Goal: Information Seeking & Learning: Learn about a topic

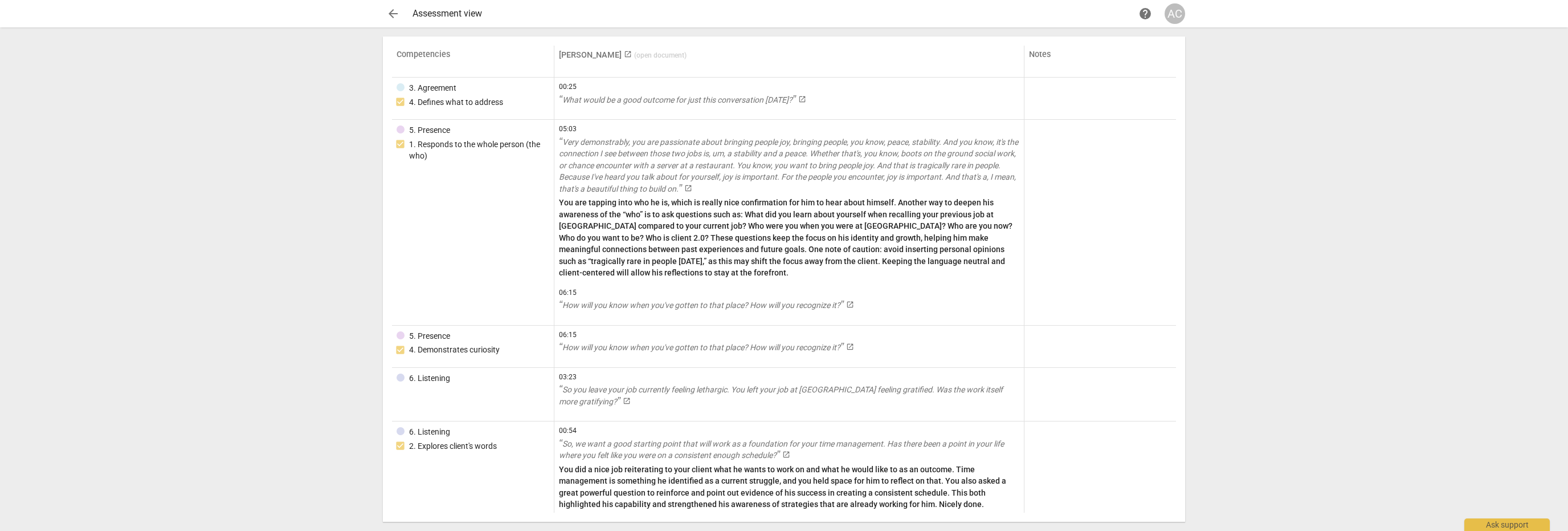
click at [398, 12] on span "arrow_back" at bounding box center [393, 13] width 14 height 14
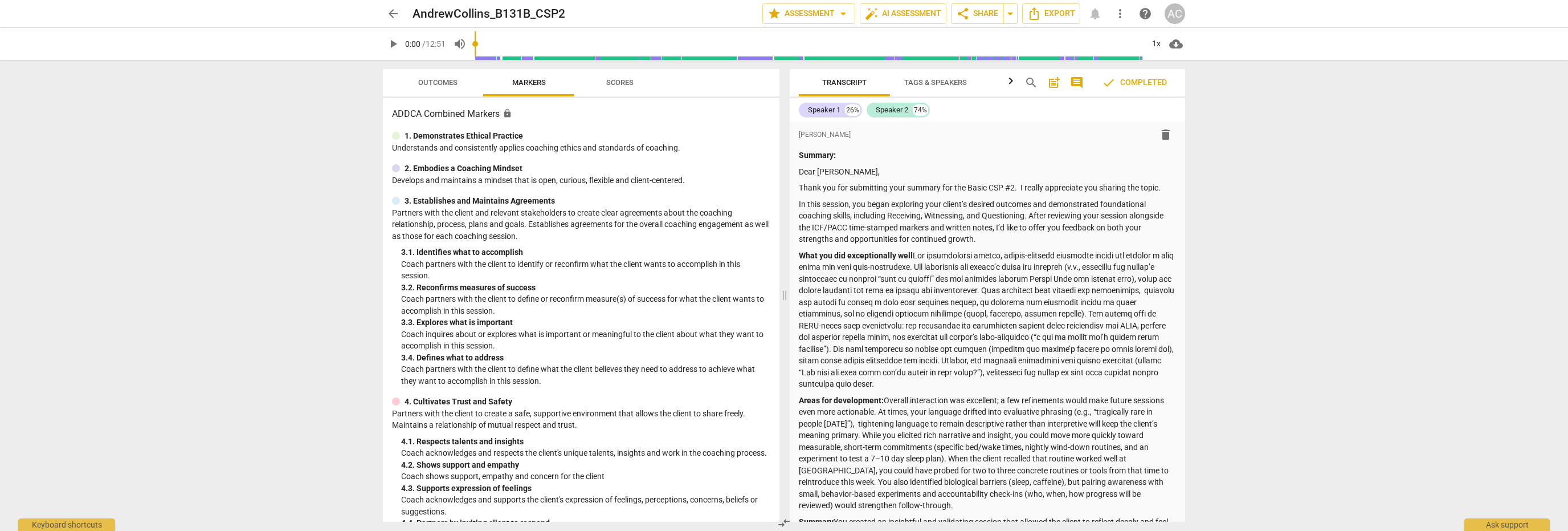
click at [389, 15] on span "arrow_back" at bounding box center [393, 13] width 14 height 14
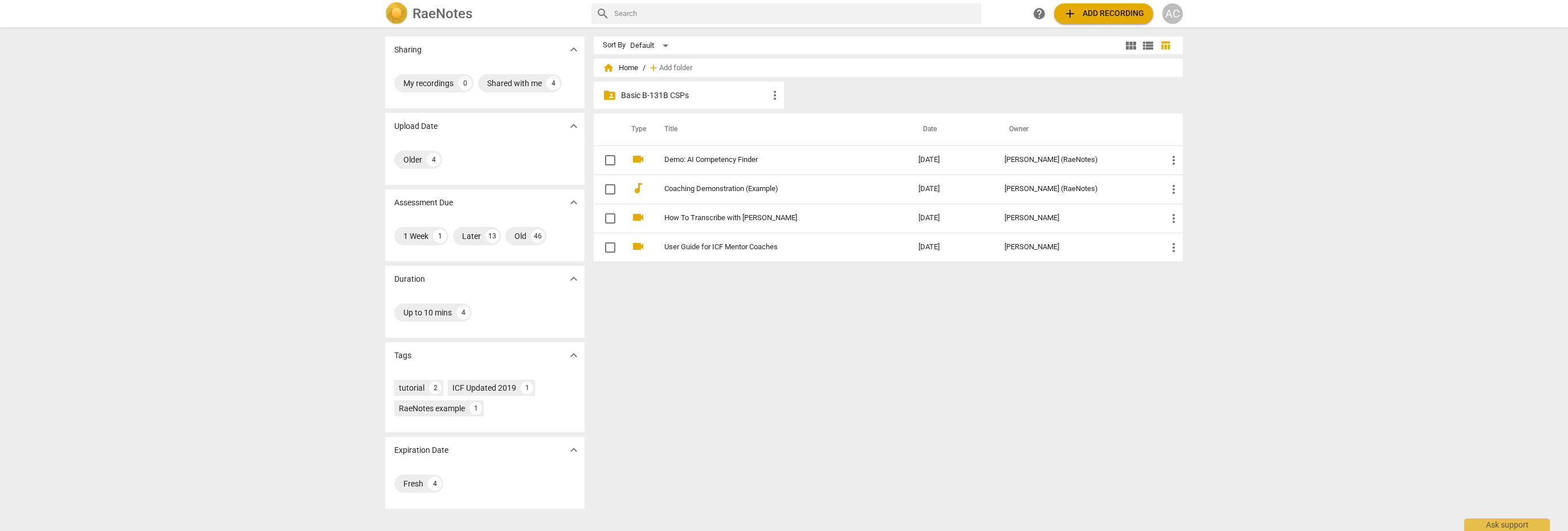
click at [647, 94] on p "Basic B-131B CSPs" at bounding box center [694, 96] width 147 height 12
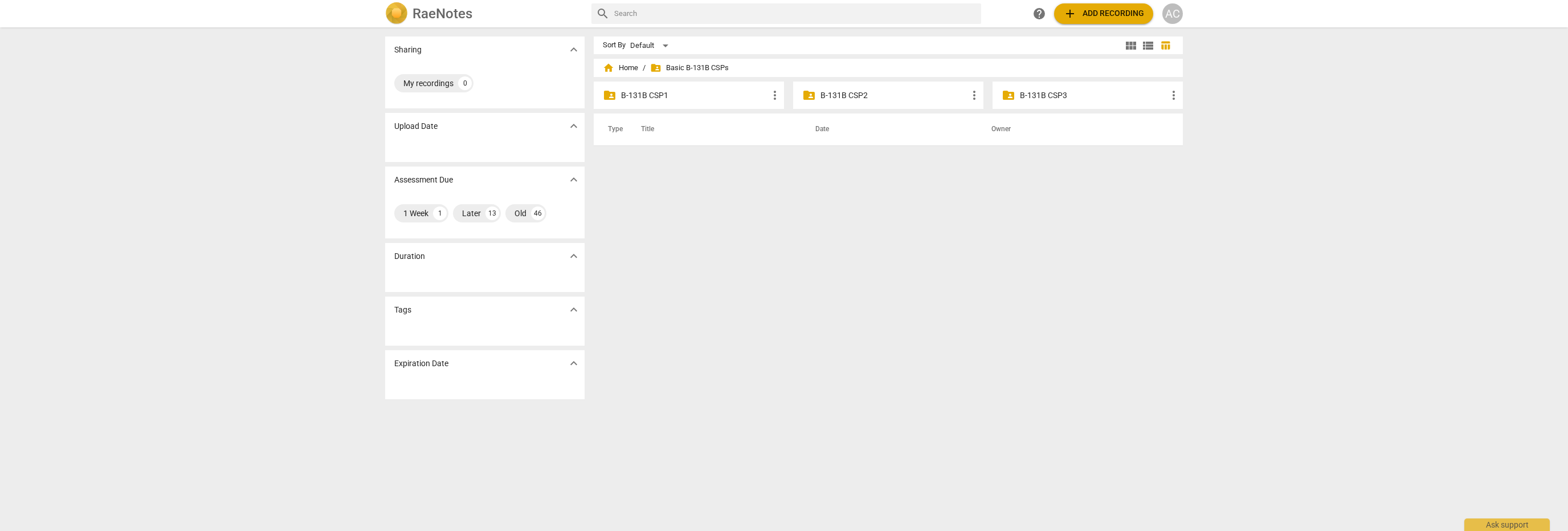
click at [1048, 96] on p "B-131B CSP3" at bounding box center [1093, 96] width 147 height 12
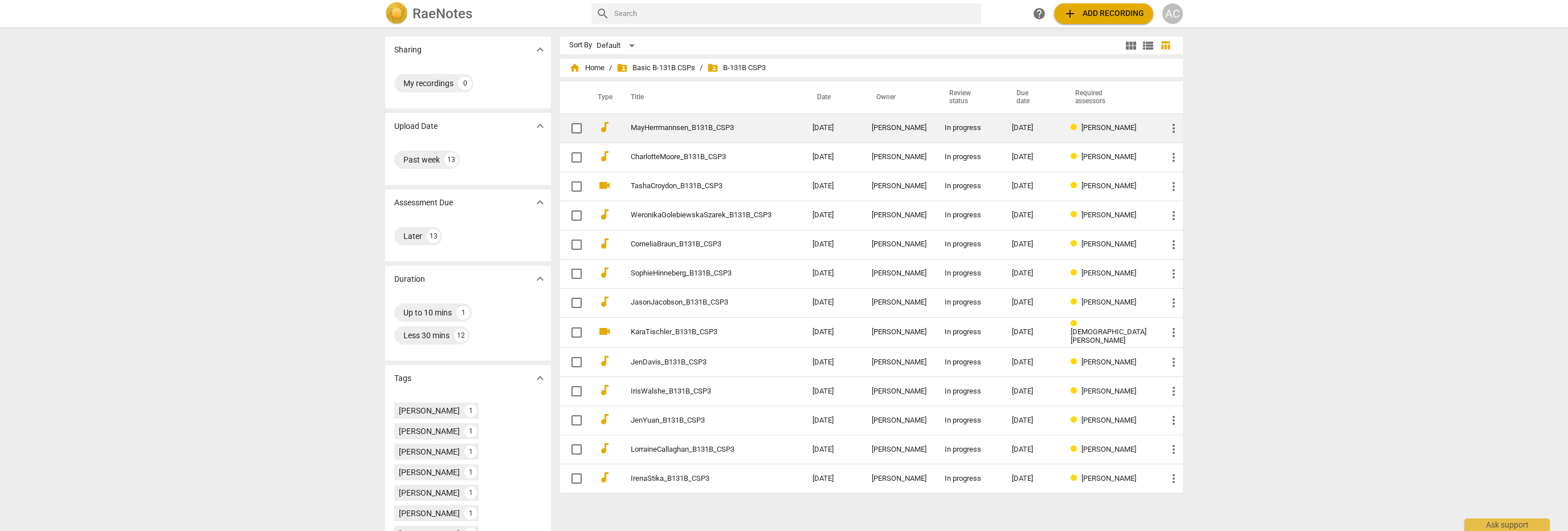
click at [709, 128] on link "MayHerrmannsen_B131B_CSP3" at bounding box center [701, 128] width 141 height 9
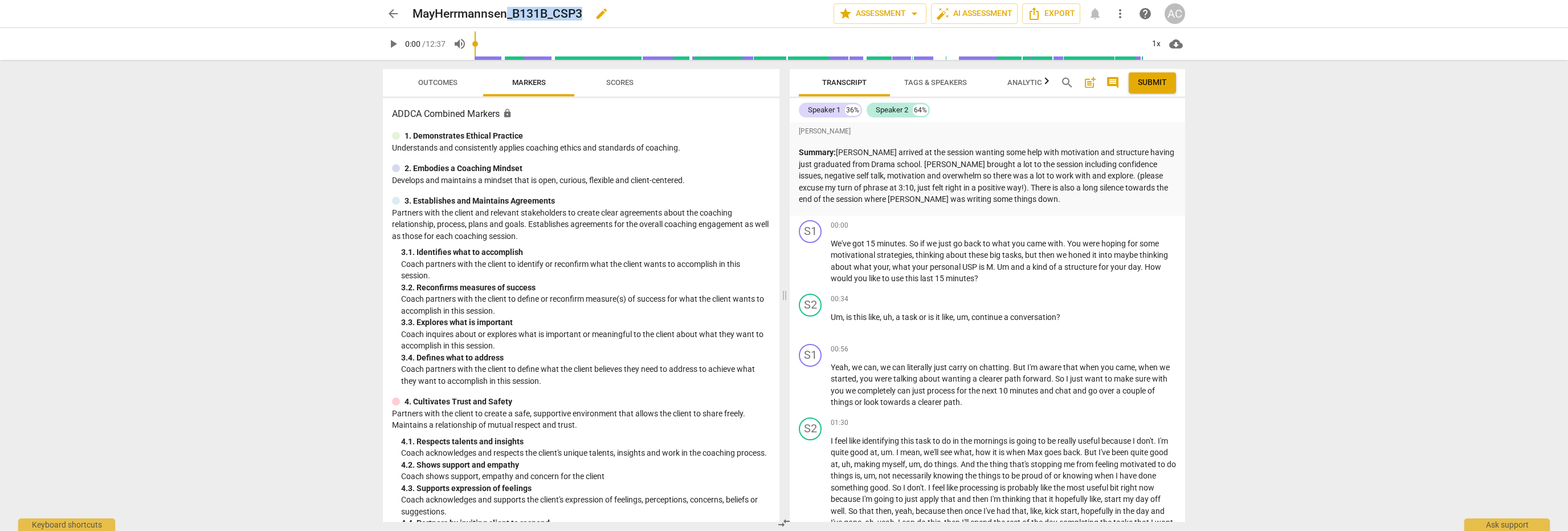
drag, startPoint x: 583, startPoint y: 11, endPoint x: 507, endPoint y: 9, distance: 76.0
click at [507, 9] on div "MayHerrmannsen_B131B_CSP3 edit" at bounding box center [618, 13] width 412 height 20
copy h2 "_B131B_CSP3"
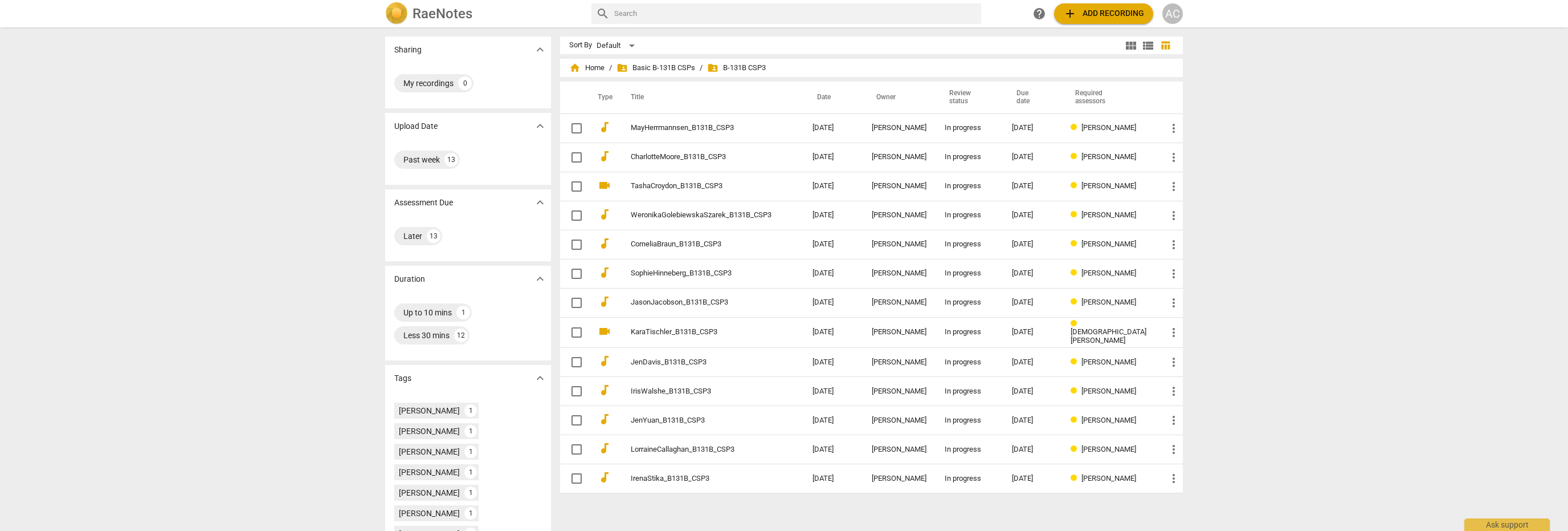
click at [1084, 17] on span "add Add recording" at bounding box center [1103, 13] width 81 height 14
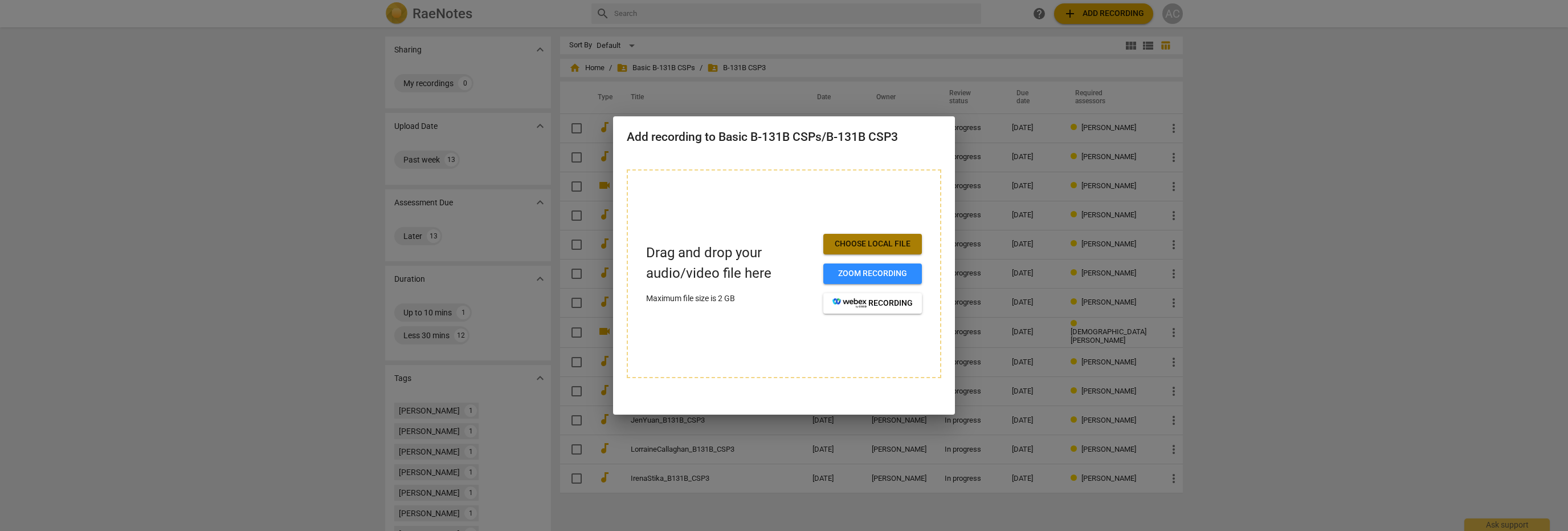
click at [878, 240] on span "Choose local file" at bounding box center [873, 243] width 80 height 11
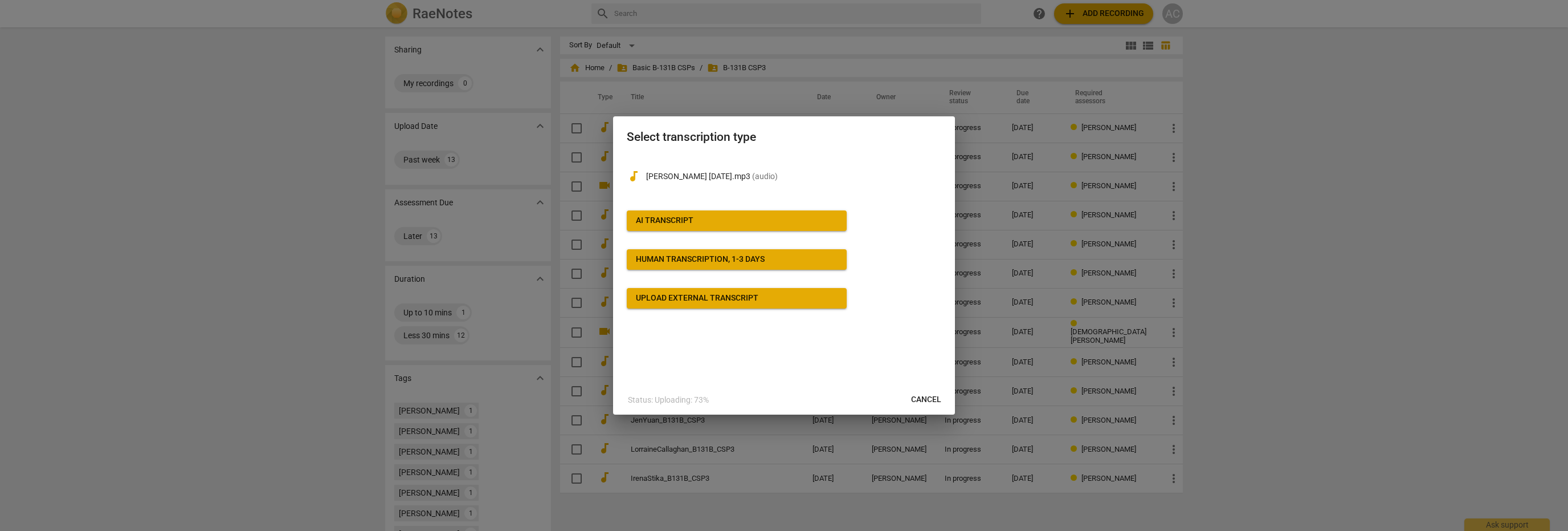
click at [741, 224] on span "AI Transcript" at bounding box center [737, 220] width 202 height 11
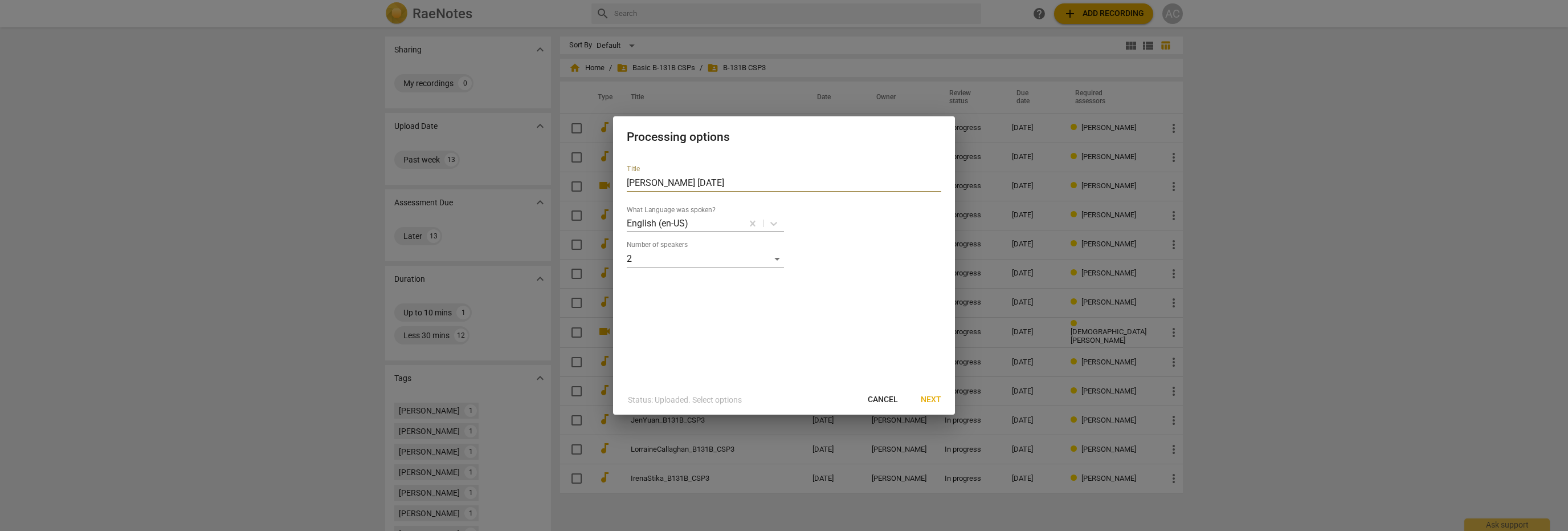
drag, startPoint x: 709, startPoint y: 182, endPoint x: 483, endPoint y: 184, distance: 226.0
click at [483, 184] on div "Processing options Title [PERSON_NAME] [DATE] What Language was spoken? English…" at bounding box center [784, 265] width 1568 height 531
paste input "_B131B_CSP3"
type input "AndrewCollins_B131B_CSP3"
click at [932, 398] on span "Next" at bounding box center [931, 399] width 20 height 11
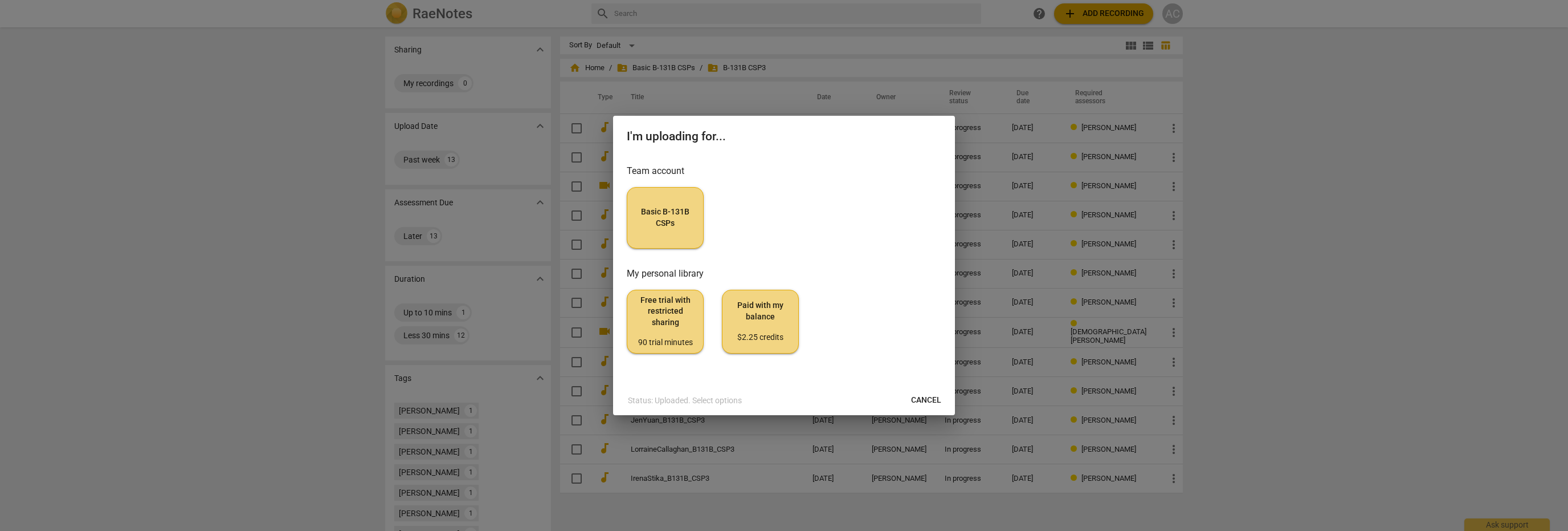
click at [662, 220] on span "Basic B-131B CSPs" at bounding box center [665, 218] width 57 height 22
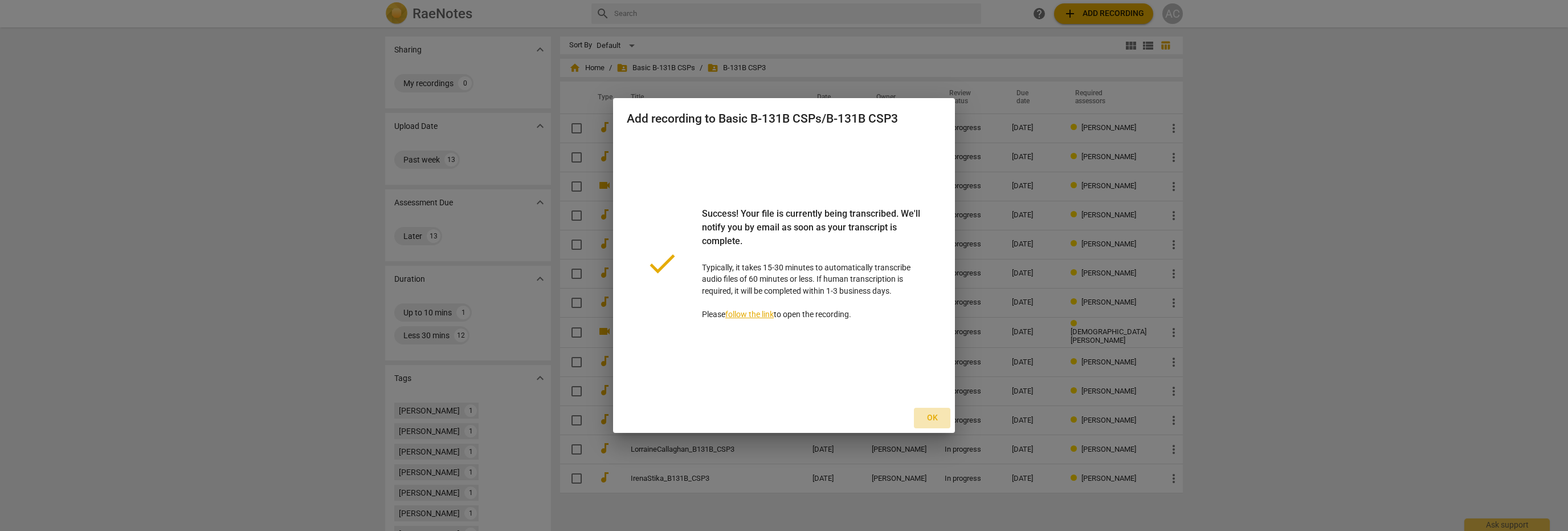
click at [933, 415] on span "Ok" at bounding box center [933, 418] width 18 height 11
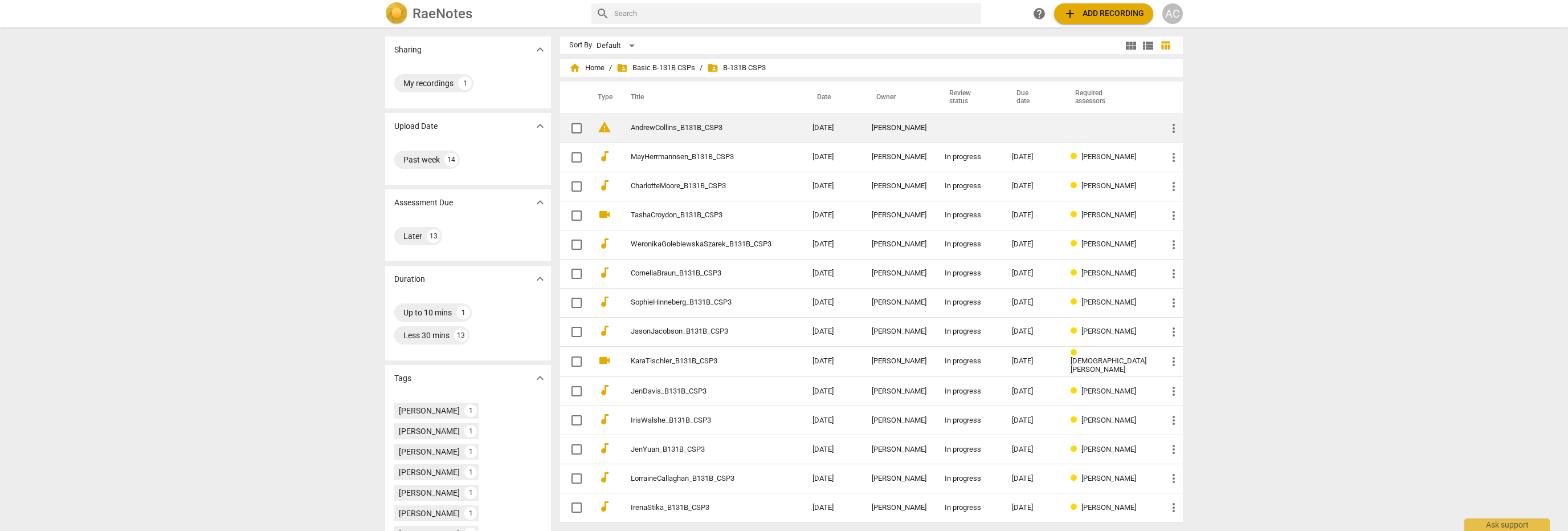
click at [711, 125] on link "AndrewCollins_B131B_CSP3" at bounding box center [701, 128] width 141 height 9
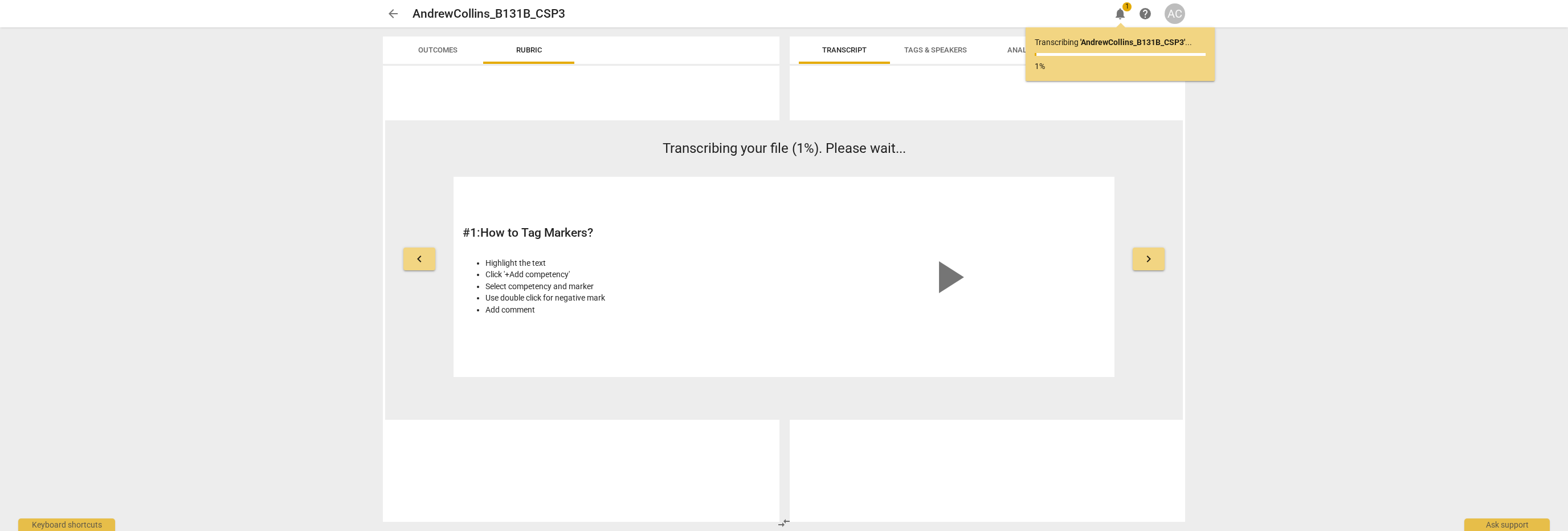
click at [714, 78] on div at bounding box center [581, 294] width 397 height 456
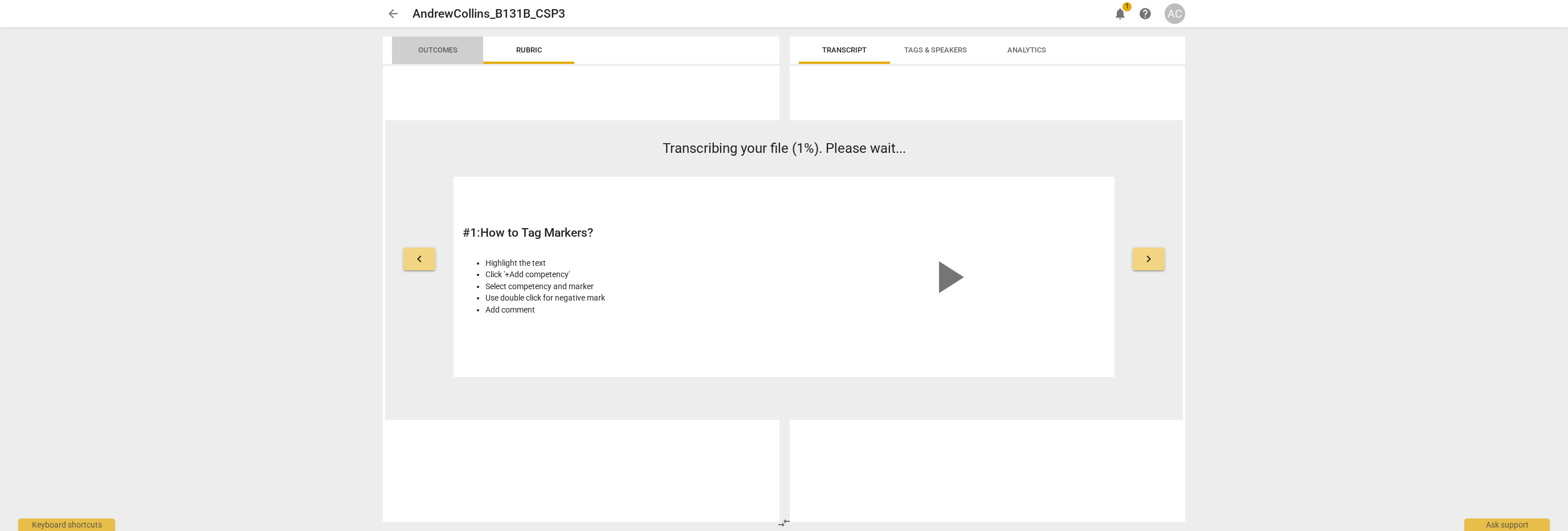
click at [427, 48] on span "Outcomes" at bounding box center [438, 49] width 40 height 9
click at [399, 74] on span "more_vert" at bounding box center [399, 79] width 14 height 14
click at [591, 49] on div at bounding box center [784, 265] width 1568 height 531
click at [846, 51] on span "Transcript" at bounding box center [844, 49] width 44 height 9
click at [390, 13] on span "arrow_back" at bounding box center [393, 13] width 14 height 14
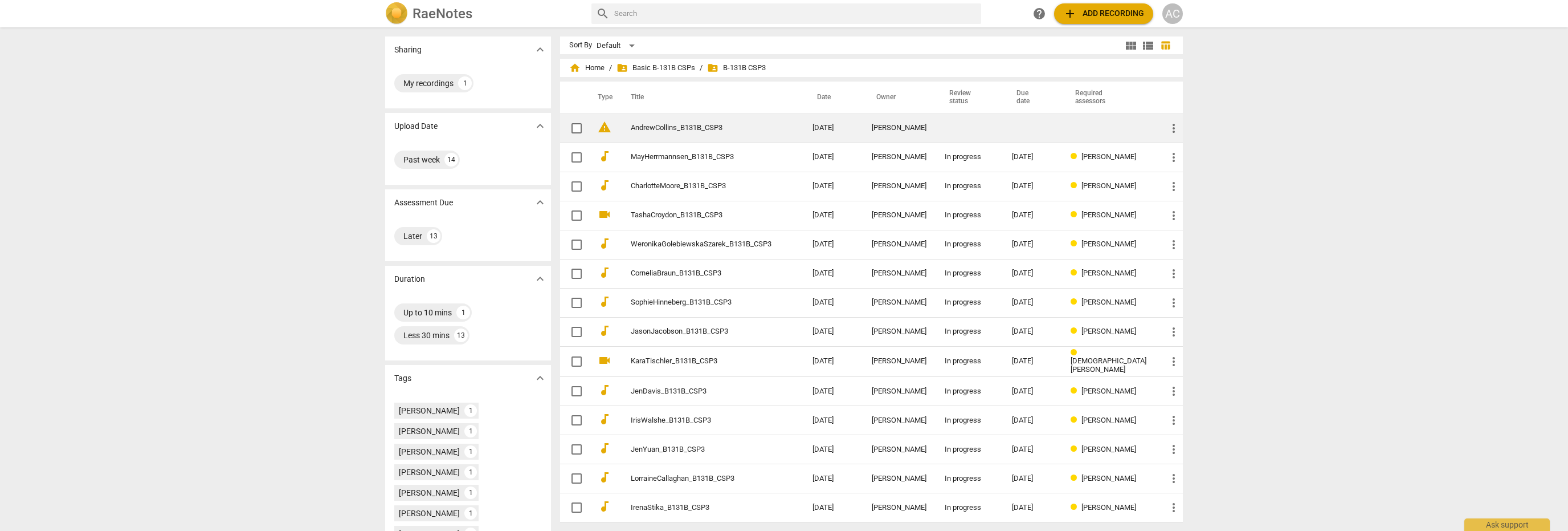
click at [712, 127] on link "AndrewCollins_B131B_CSP3" at bounding box center [701, 128] width 141 height 9
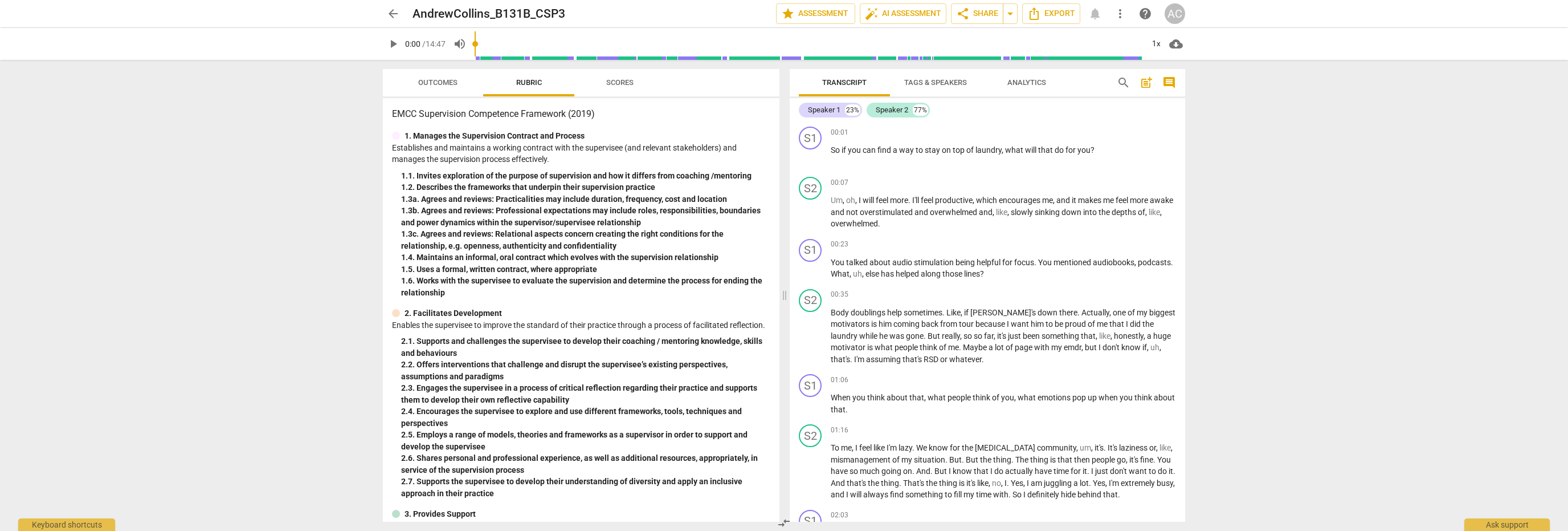
click at [392, 47] on span "play_arrow" at bounding box center [393, 44] width 14 height 14
click at [853, 200] on span "oh" at bounding box center [851, 201] width 9 height 9
type input "23"
click at [875, 222] on span "overwhelmed" at bounding box center [855, 224] width 47 height 9
click at [921, 227] on p "Ugh , I will feel more . I'll feel productive , which encourages me , and it ma…" at bounding box center [1004, 212] width 345 height 36
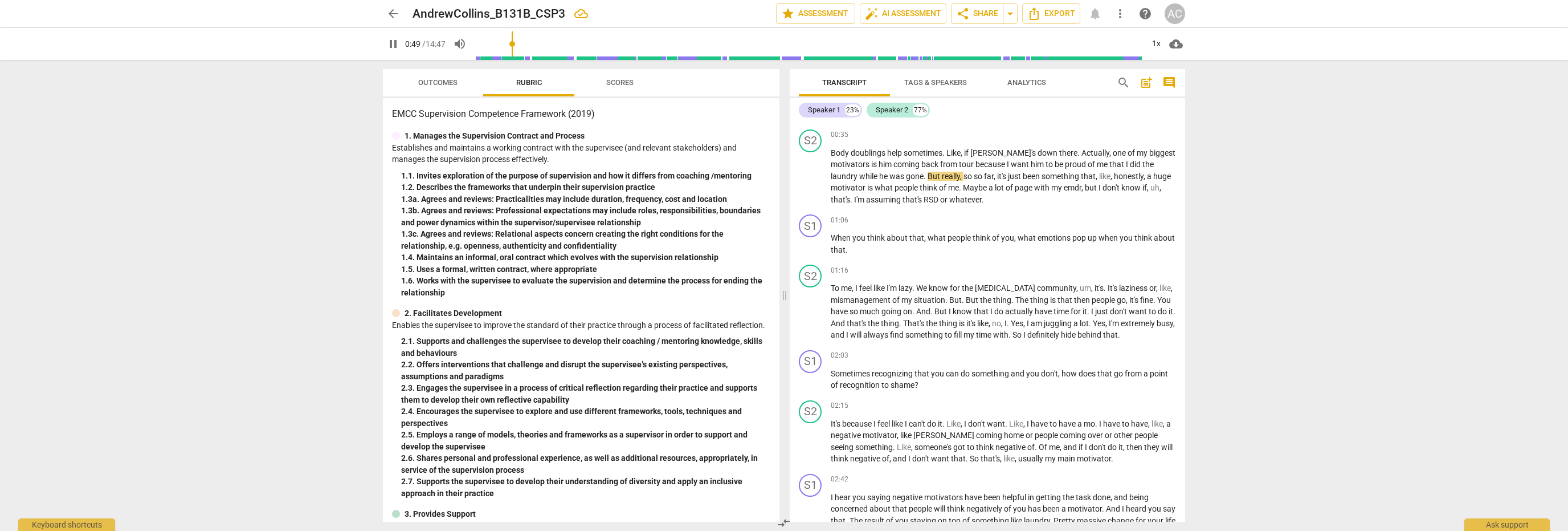
scroll to position [171, 0]
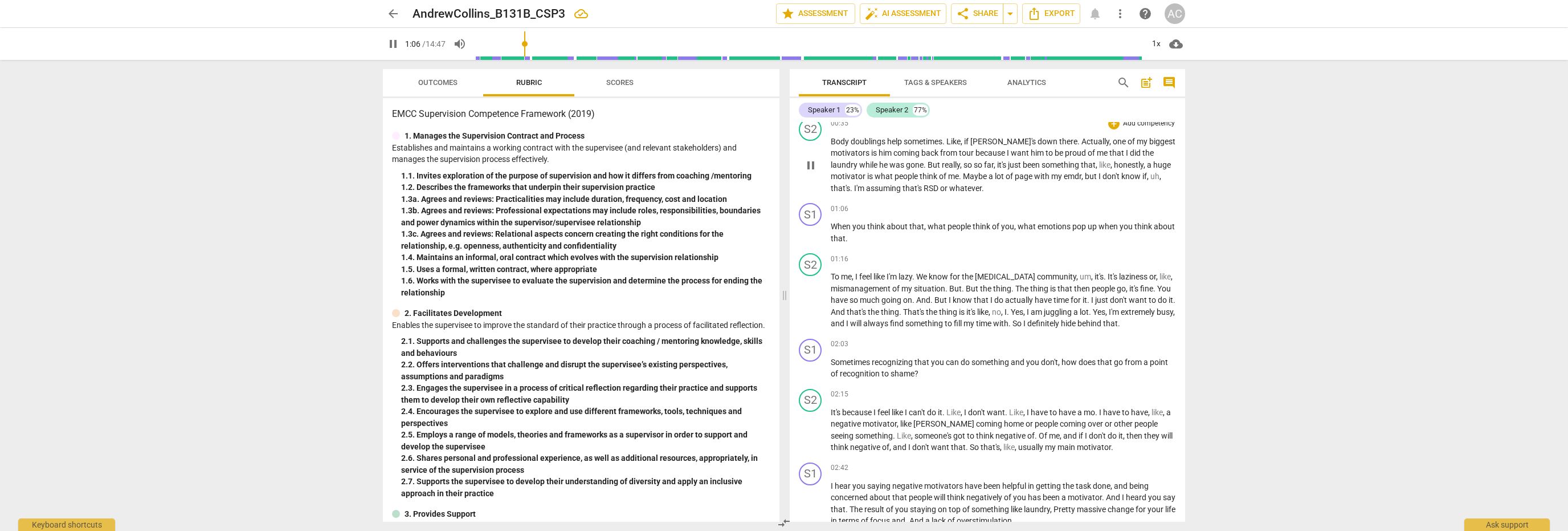
click at [1034, 175] on span "page" at bounding box center [1024, 176] width 19 height 9
type input "67"
click at [811, 294] on span "pause" at bounding box center [811, 301] width 14 height 14
click at [811, 294] on span "play_arrow" at bounding box center [811, 301] width 14 height 14
click at [811, 230] on span "pause" at bounding box center [811, 233] width 14 height 14
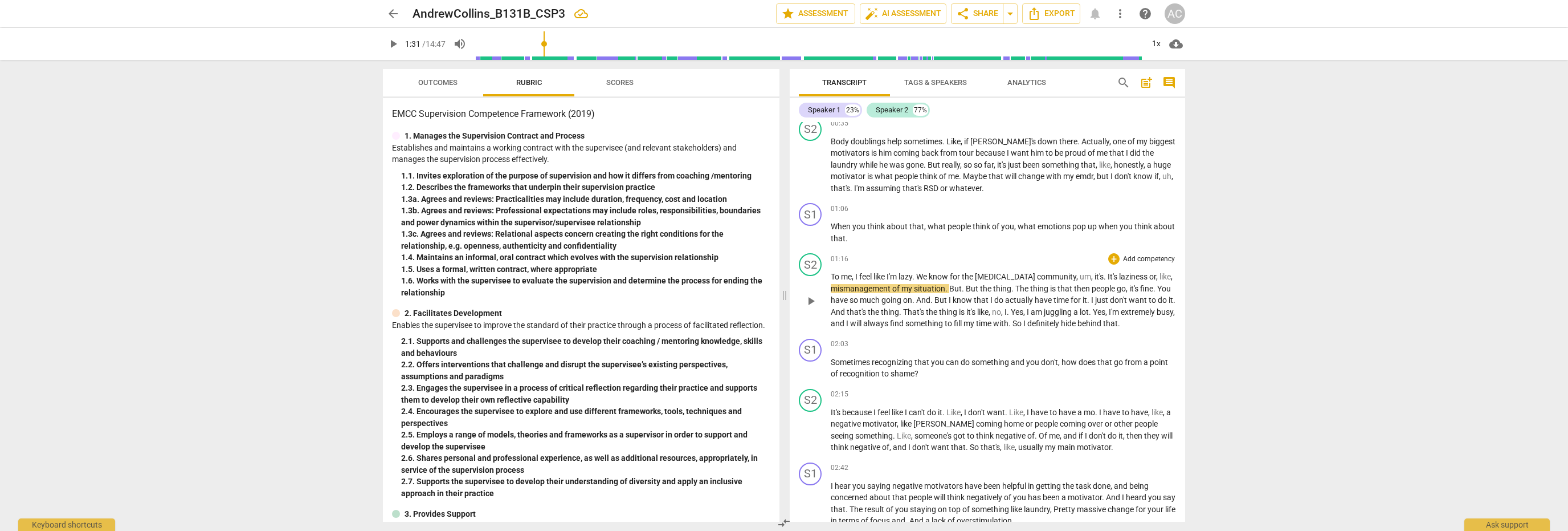
click at [814, 297] on span "play_arrow" at bounding box center [811, 301] width 14 height 14
click at [811, 297] on span "pause" at bounding box center [811, 301] width 14 height 14
click at [811, 297] on span "play_arrow" at bounding box center [811, 301] width 14 height 14
click at [812, 226] on button "pause" at bounding box center [811, 234] width 18 height 18
click at [812, 226] on button "play_arrow" at bounding box center [811, 234] width 18 height 18
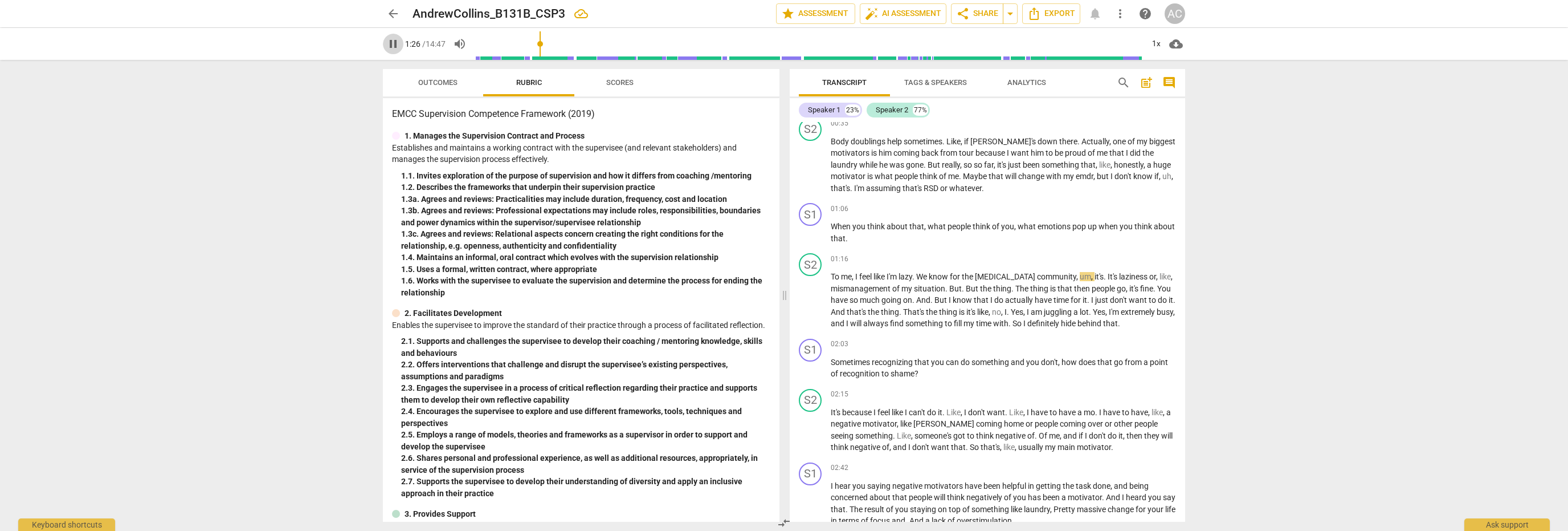
click at [392, 41] on span "pause" at bounding box center [393, 44] width 14 height 14
click at [538, 43] on input "range" at bounding box center [809, 44] width 668 height 36
click at [535, 43] on input "range" at bounding box center [809, 44] width 668 height 36
type input "85"
click at [975, 276] on span "the" at bounding box center [968, 276] width 13 height 9
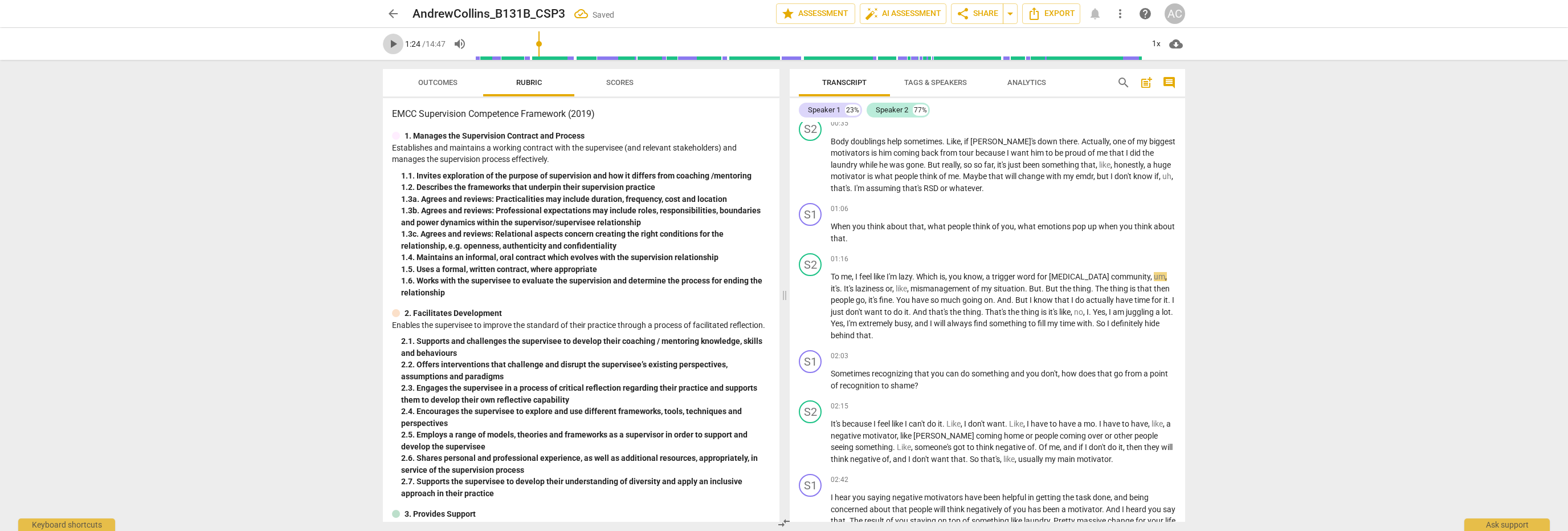
click at [393, 43] on span "play_arrow" at bounding box center [393, 44] width 14 height 14
click at [538, 43] on input "range" at bounding box center [809, 44] width 668 height 36
click at [536, 43] on input "range" at bounding box center [809, 44] width 668 height 36
type input "128"
click at [871, 335] on span "." at bounding box center [872, 335] width 2 height 9
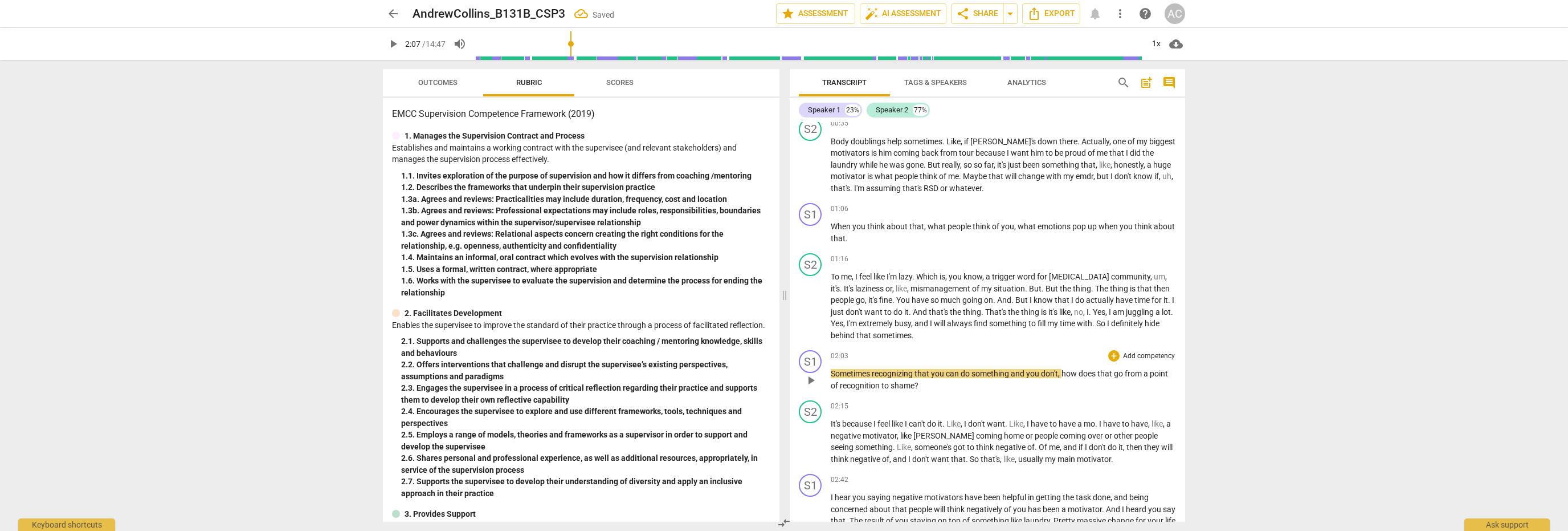
click at [877, 372] on span "recognizing" at bounding box center [893, 373] width 43 height 9
click at [811, 377] on span "play_arrow" at bounding box center [811, 380] width 14 height 14
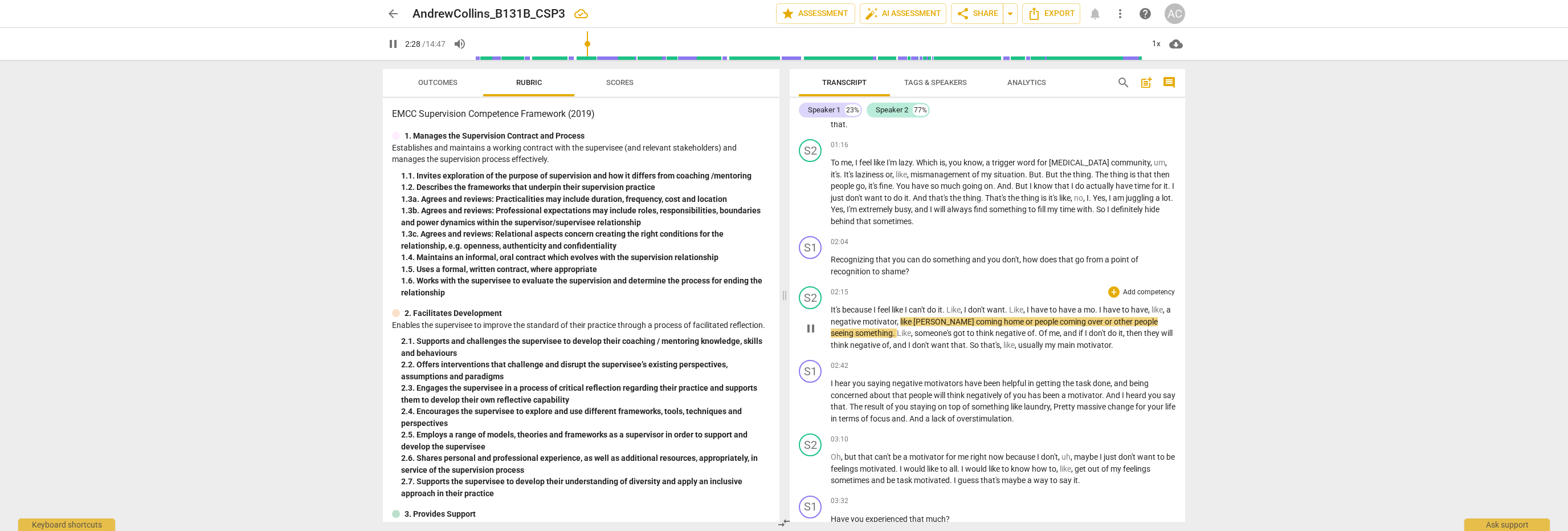
click at [927, 309] on span "can't" at bounding box center [918, 310] width 18 height 9
type input "150"
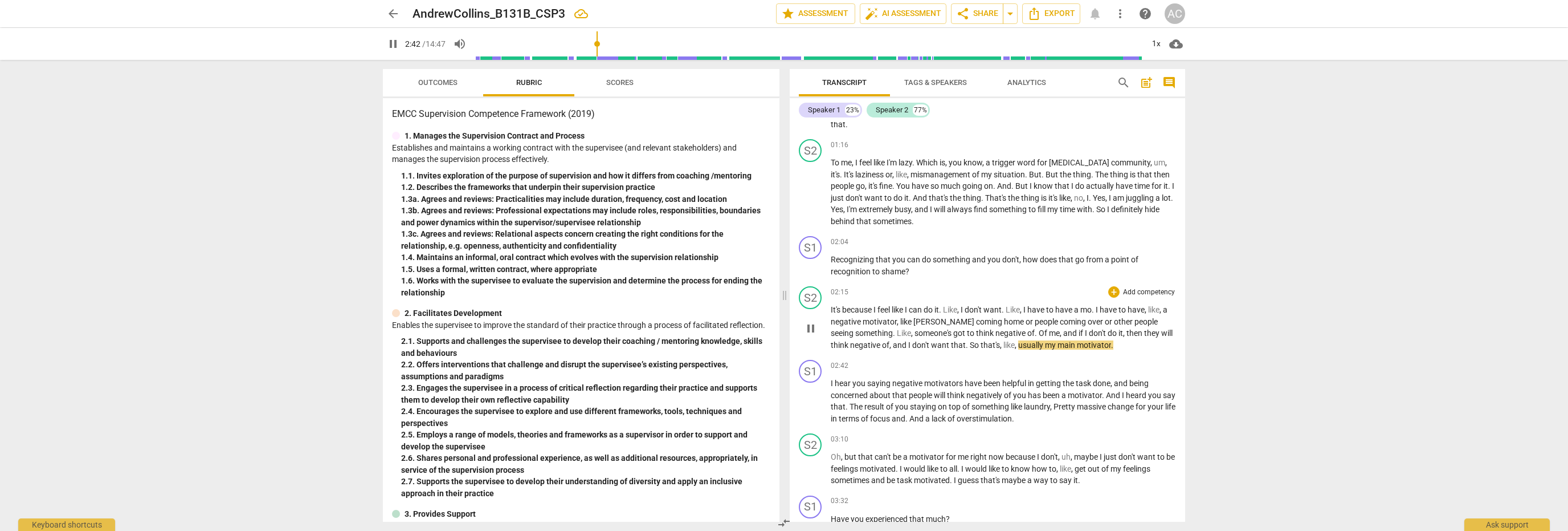
click at [890, 344] on span "," at bounding box center [891, 345] width 3 height 9
click at [1071, 406] on span "Pretty" at bounding box center [1065, 407] width 23 height 9
type input "191"
click at [624, 43] on input "range" at bounding box center [809, 44] width 668 height 36
click at [621, 43] on input "range" at bounding box center [809, 44] width 668 height 36
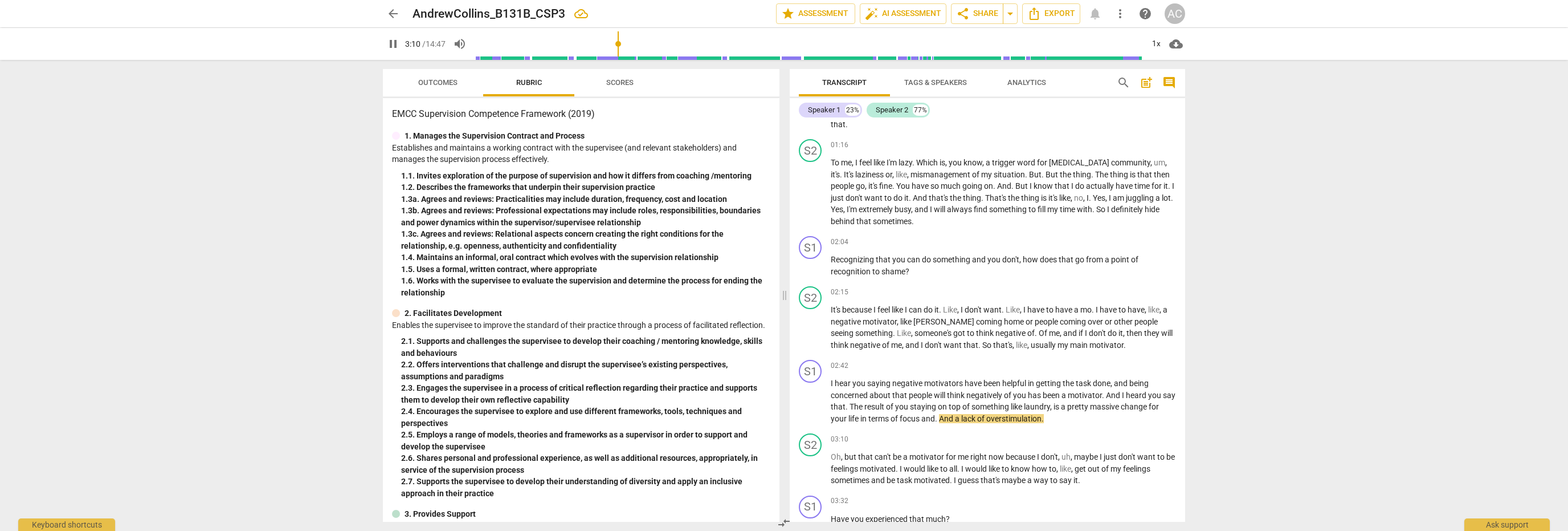
click at [620, 40] on input "range" at bounding box center [809, 44] width 668 height 36
click at [620, 44] on input "range" at bounding box center [809, 44] width 668 height 36
type input "195"
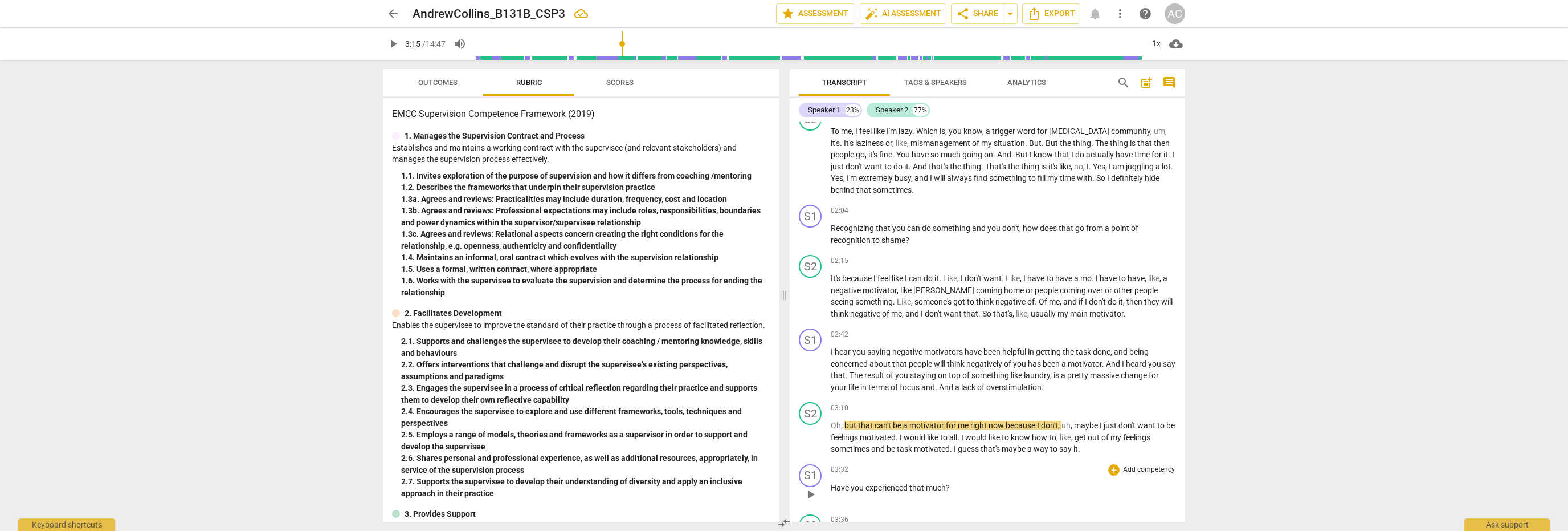
scroll to position [342, 0]
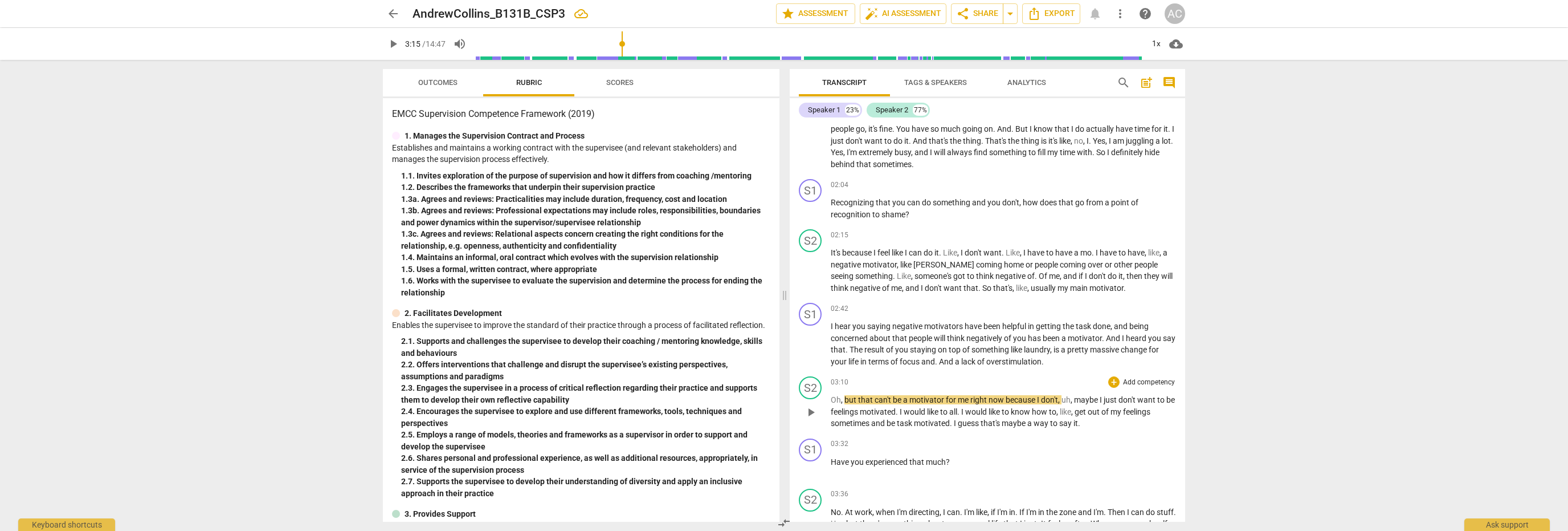
click at [841, 398] on span "," at bounding box center [842, 400] width 3 height 9
click at [811, 411] on span "play_arrow" at bounding box center [811, 412] width 14 height 14
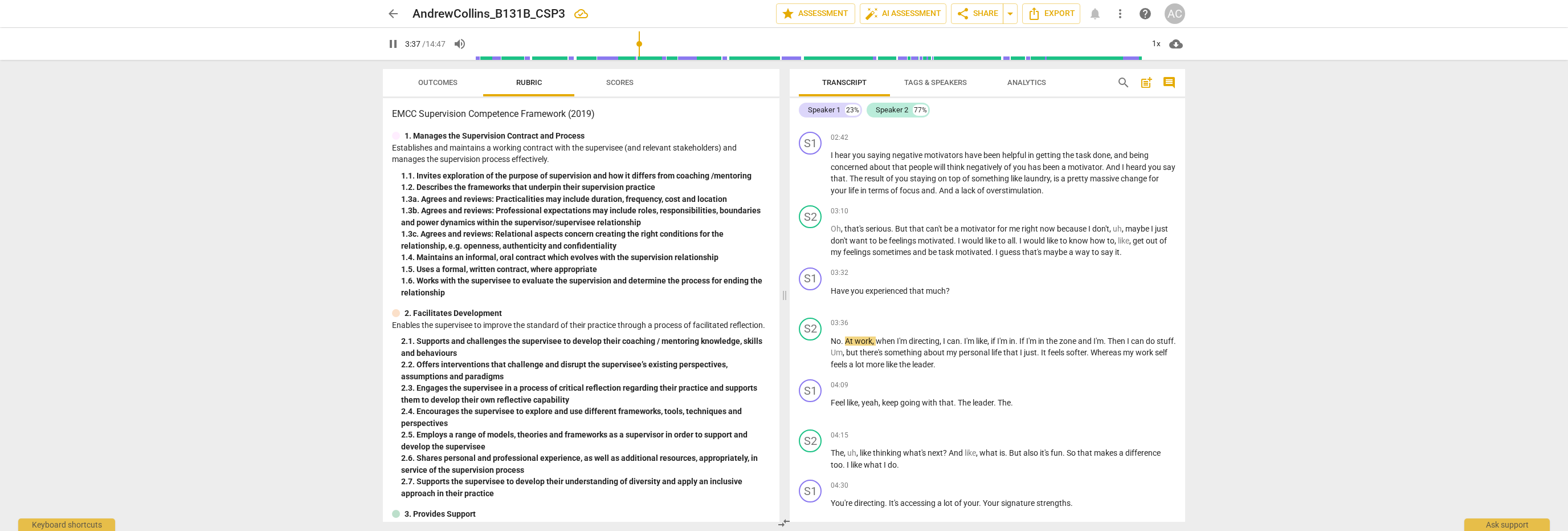
scroll to position [627, 0]
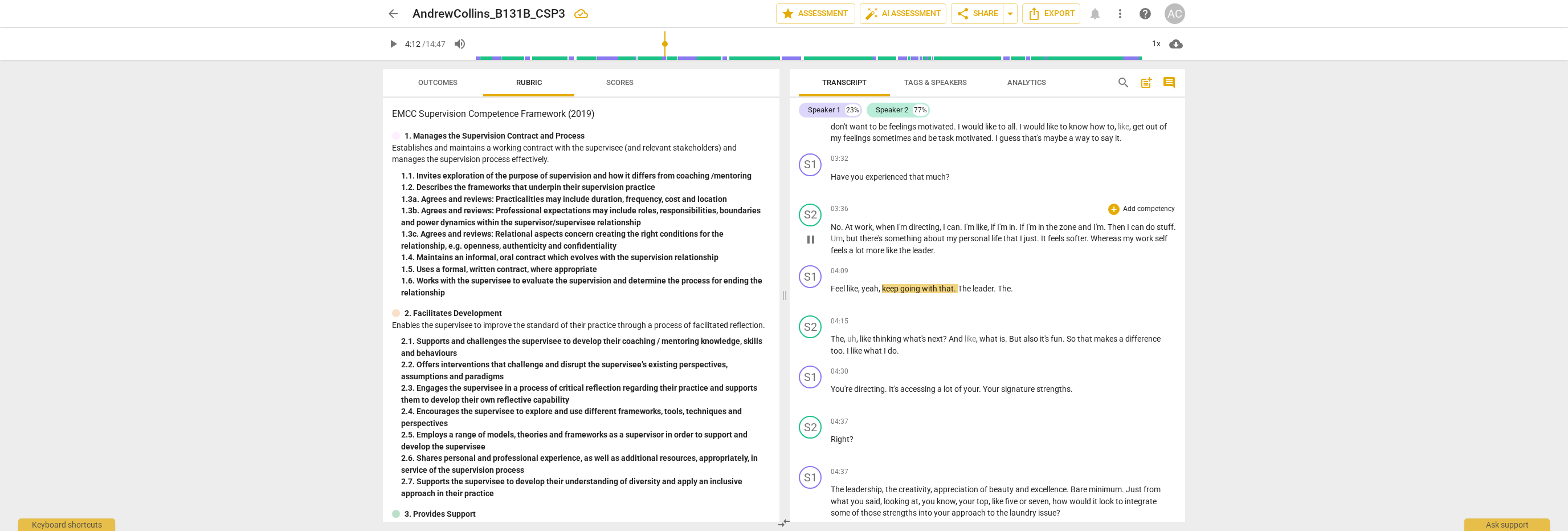
type input "252"
click at [936, 249] on span "." at bounding box center [934, 251] width 2 height 9
click at [883, 286] on span "keep" at bounding box center [891, 289] width 18 height 9
click at [889, 288] on span "keep" at bounding box center [891, 289] width 18 height 9
click at [886, 288] on span "keep" at bounding box center [891, 289] width 18 height 9
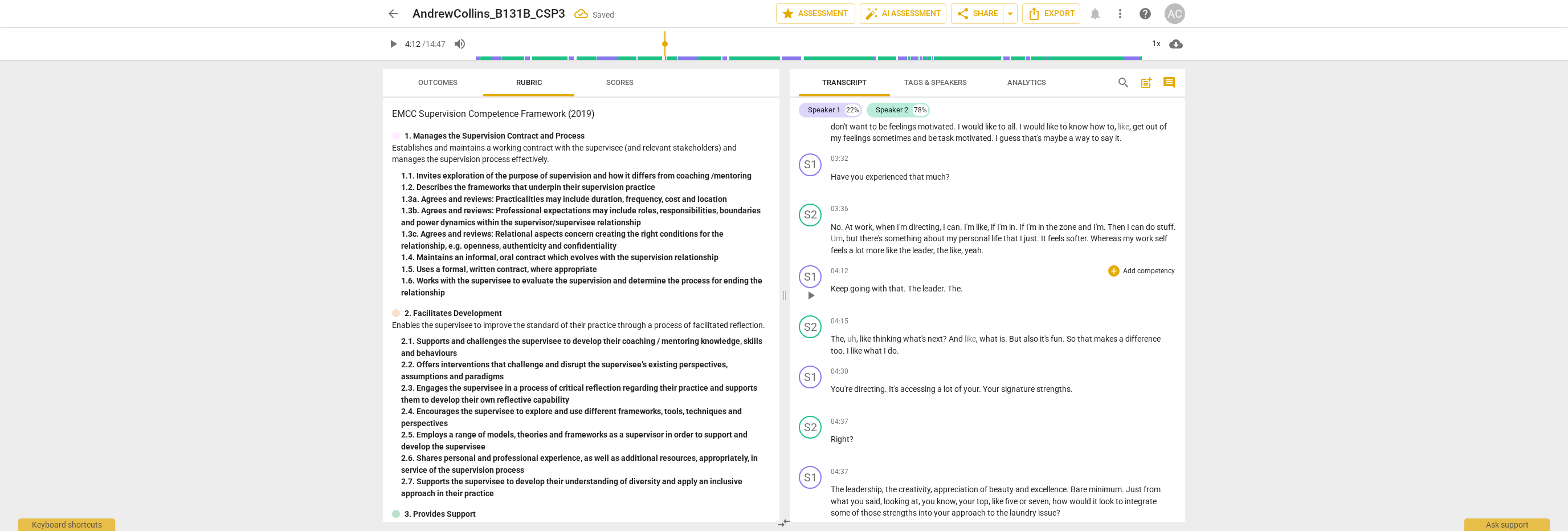
click at [808, 293] on span "play_arrow" at bounding box center [811, 295] width 14 height 14
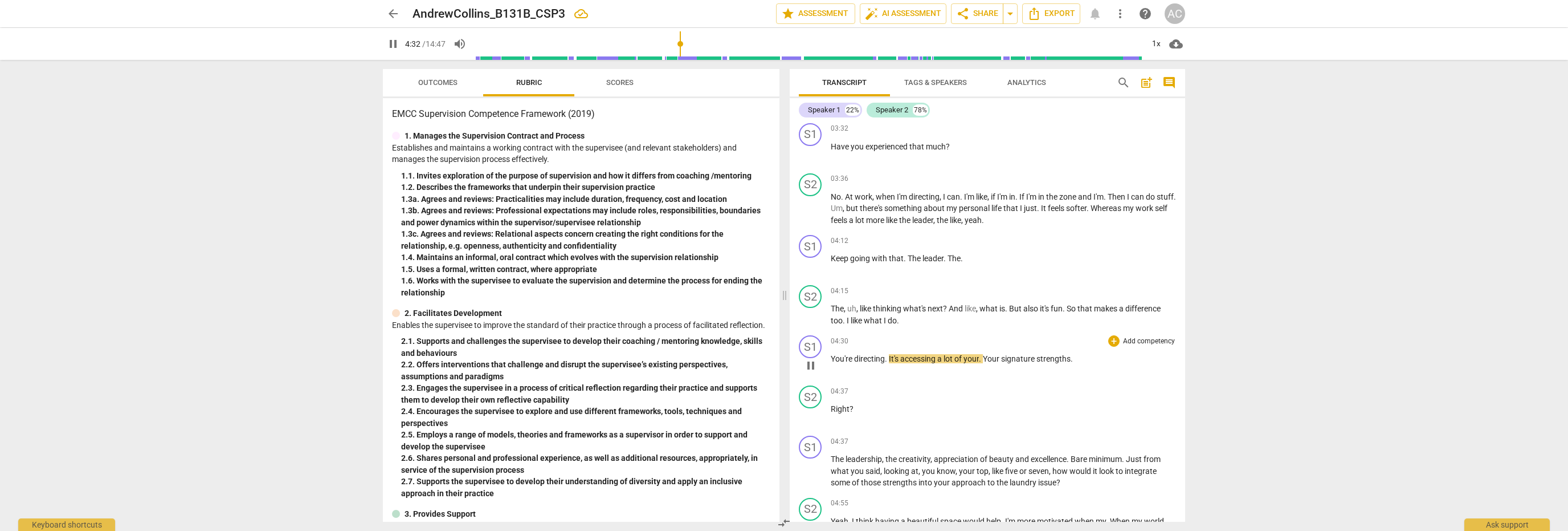
scroll to position [685, 0]
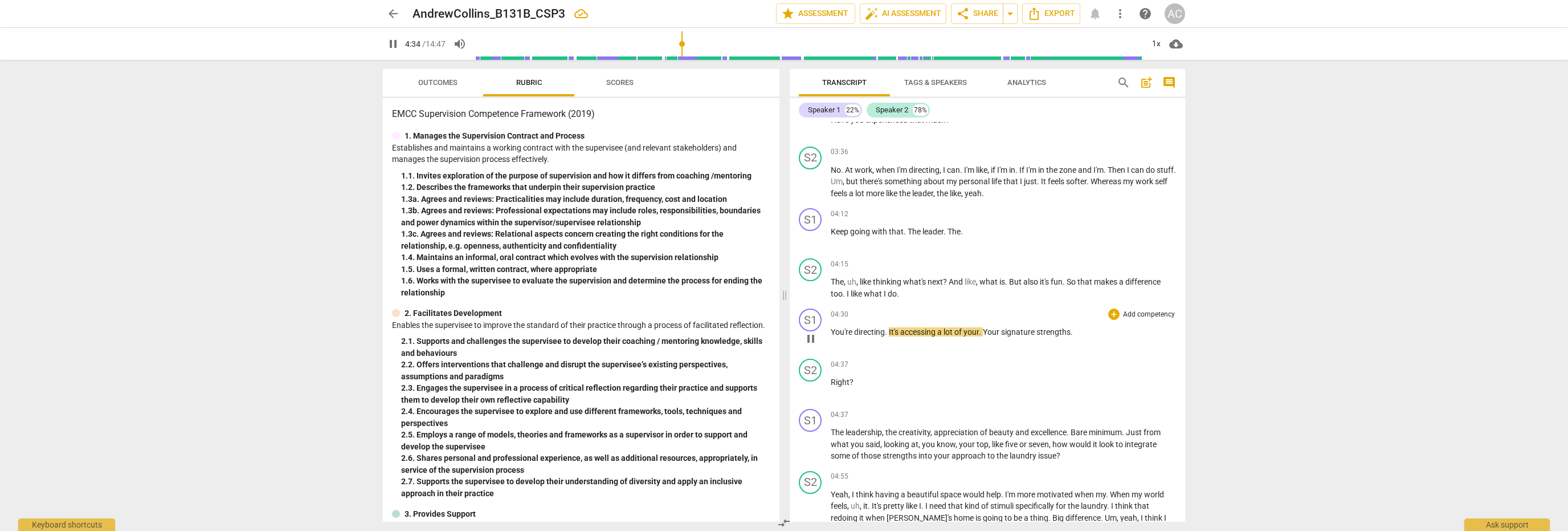
click at [832, 330] on span "You're" at bounding box center [842, 332] width 23 height 9
type input "276"
click at [811, 334] on span "pause" at bounding box center [811, 338] width 14 height 14
click at [811, 334] on span "play_arrow" at bounding box center [811, 338] width 14 height 14
type input "279"
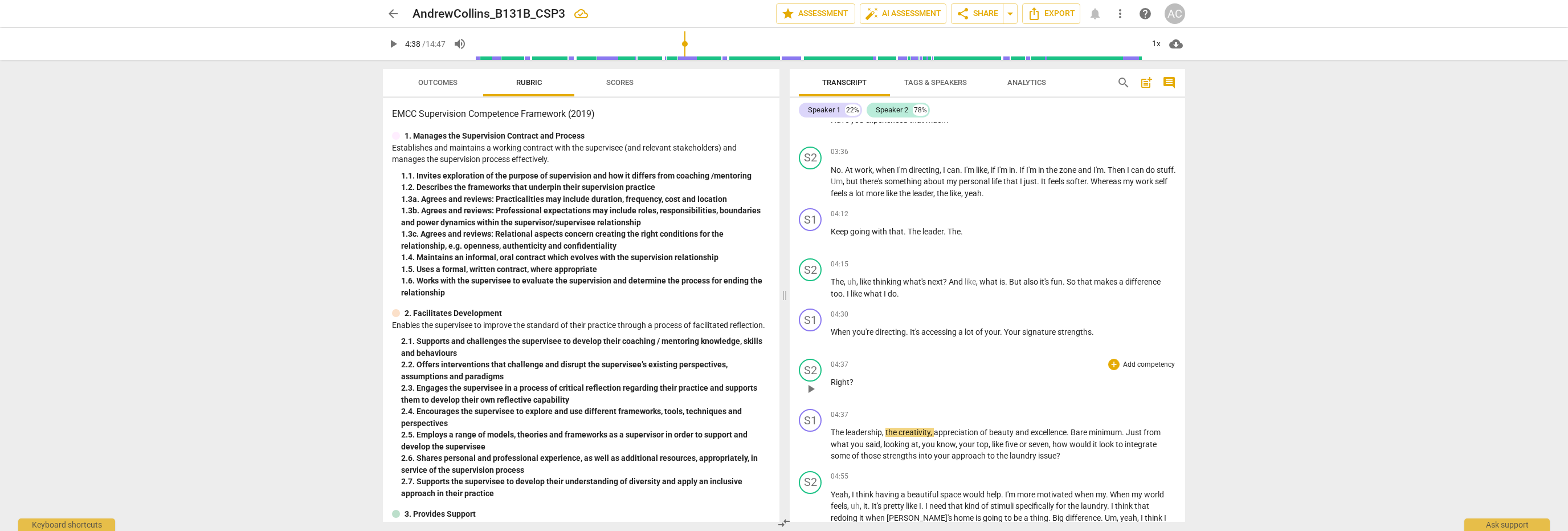
click at [854, 381] on p "Right ?" at bounding box center [1004, 383] width 345 height 12
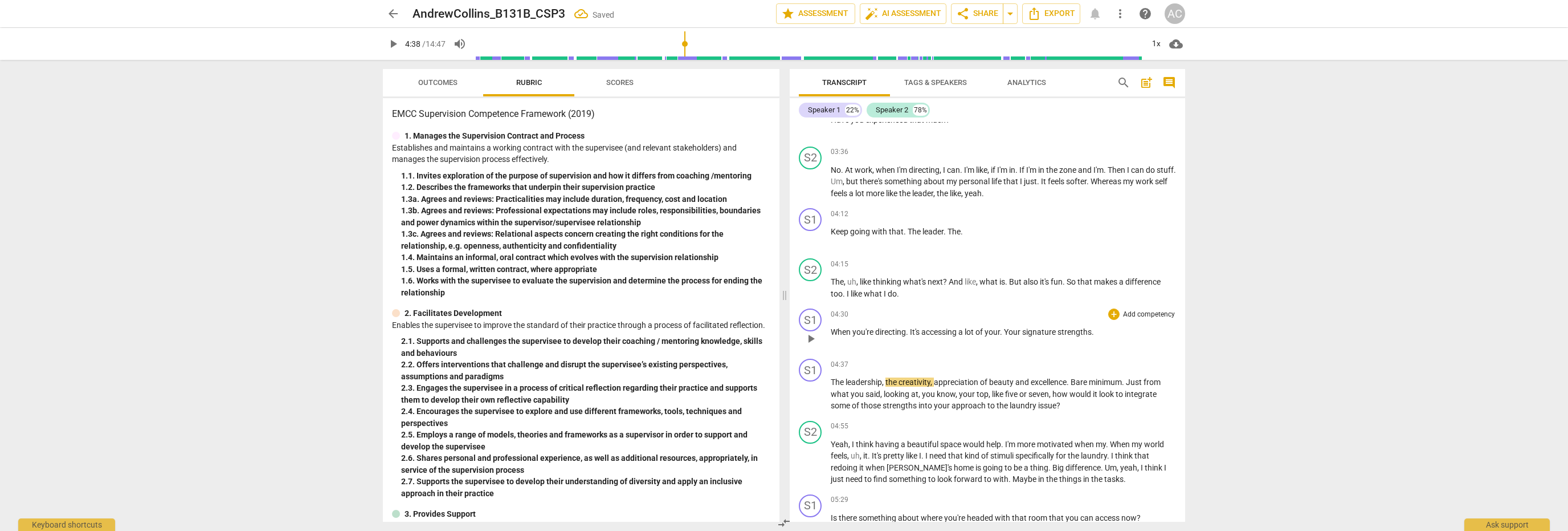
click at [1097, 330] on p "When you're directing . It's accessing a lot of your . Your signature strengths…" at bounding box center [1004, 332] width 345 height 12
click at [809, 336] on span "play_arrow" at bounding box center [811, 338] width 14 height 14
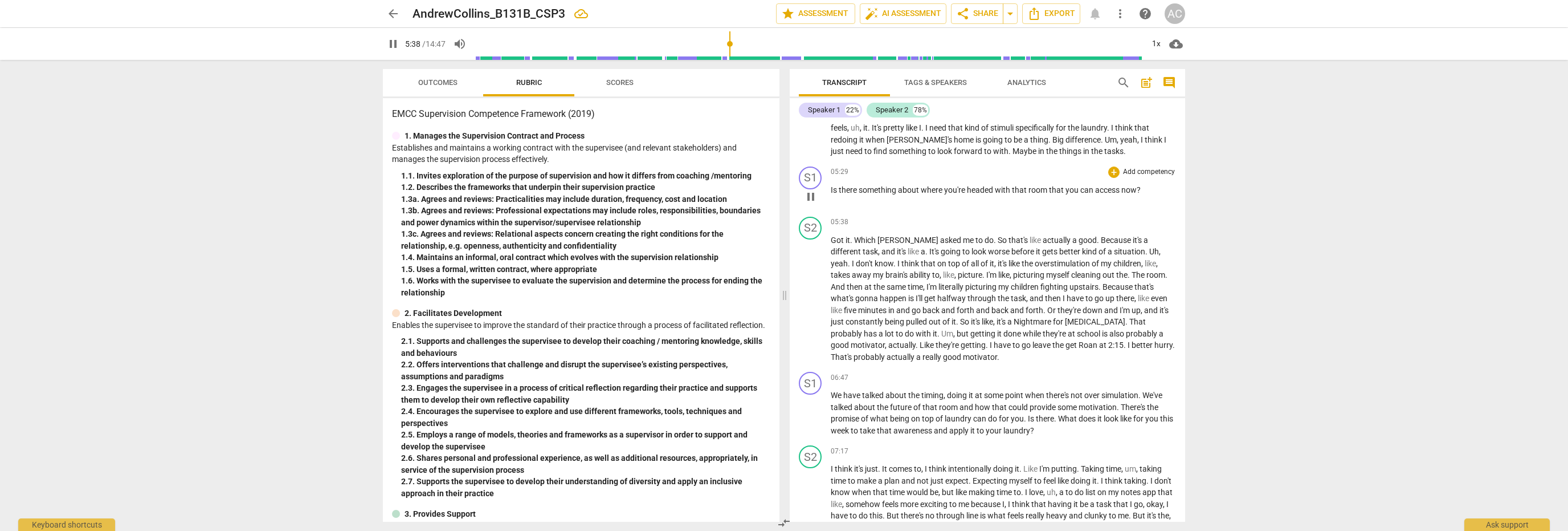
scroll to position [1026, 0]
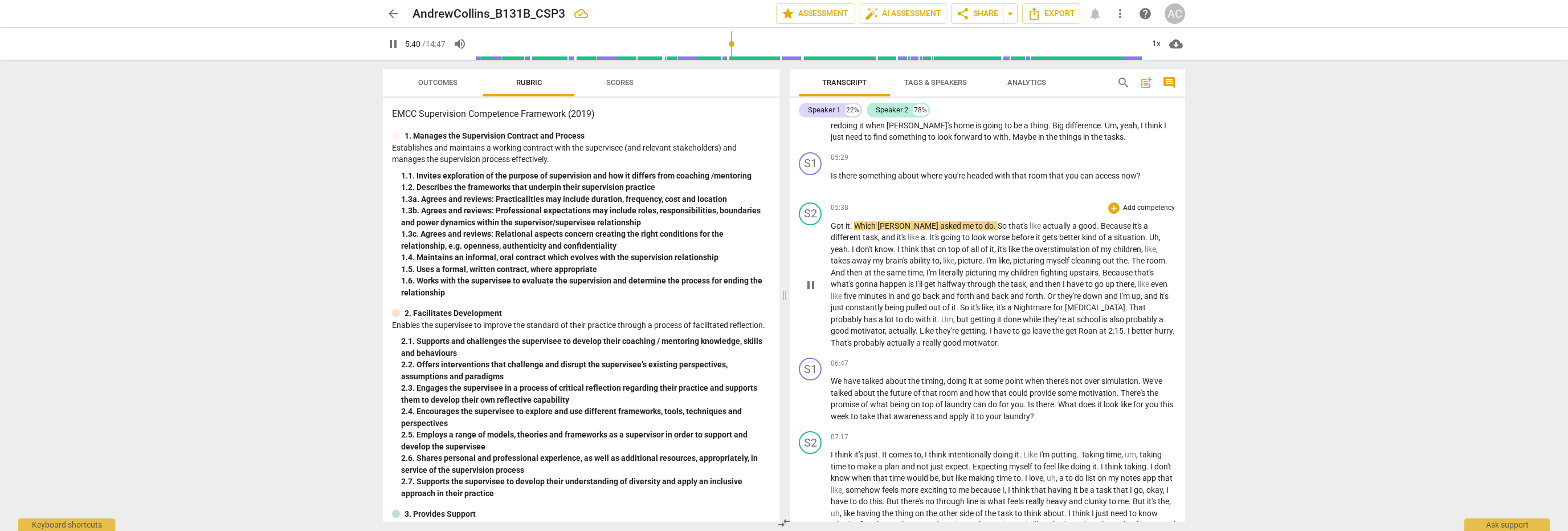
click at [840, 222] on span "Got" at bounding box center [838, 226] width 15 height 9
type input "342"
click at [831, 221] on span "Gut" at bounding box center [838, 226] width 15 height 9
click at [814, 179] on span "pause" at bounding box center [811, 182] width 14 height 14
click at [814, 179] on span "play_arrow" at bounding box center [811, 182] width 14 height 14
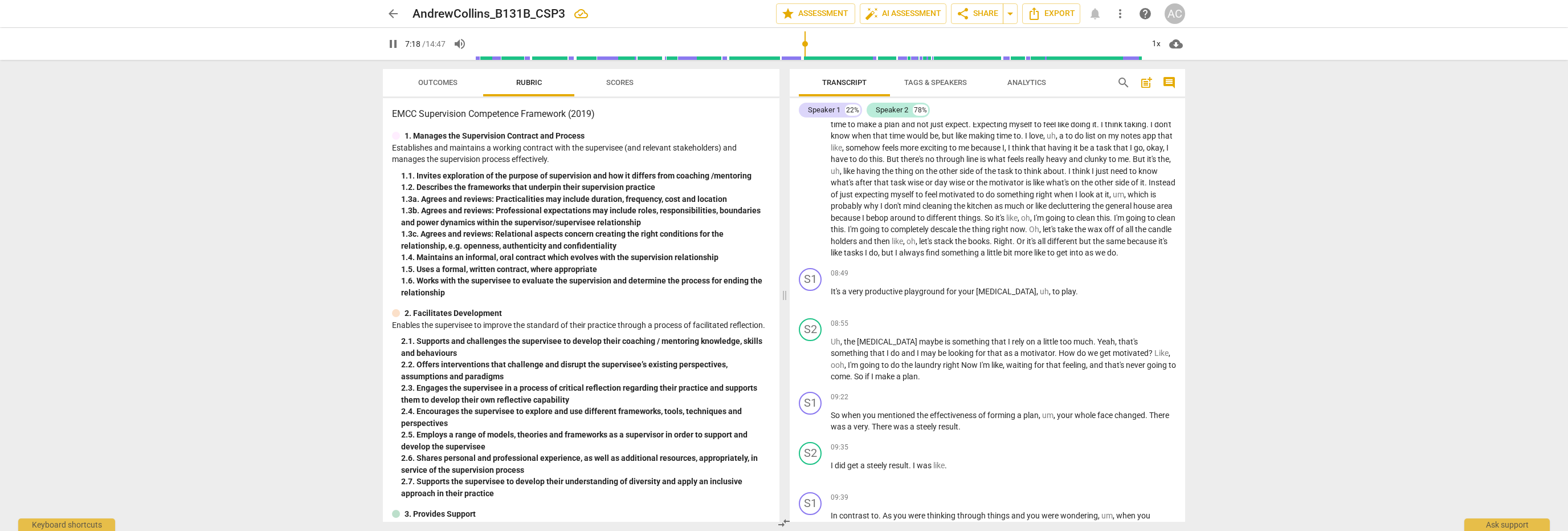
scroll to position [1312, 0]
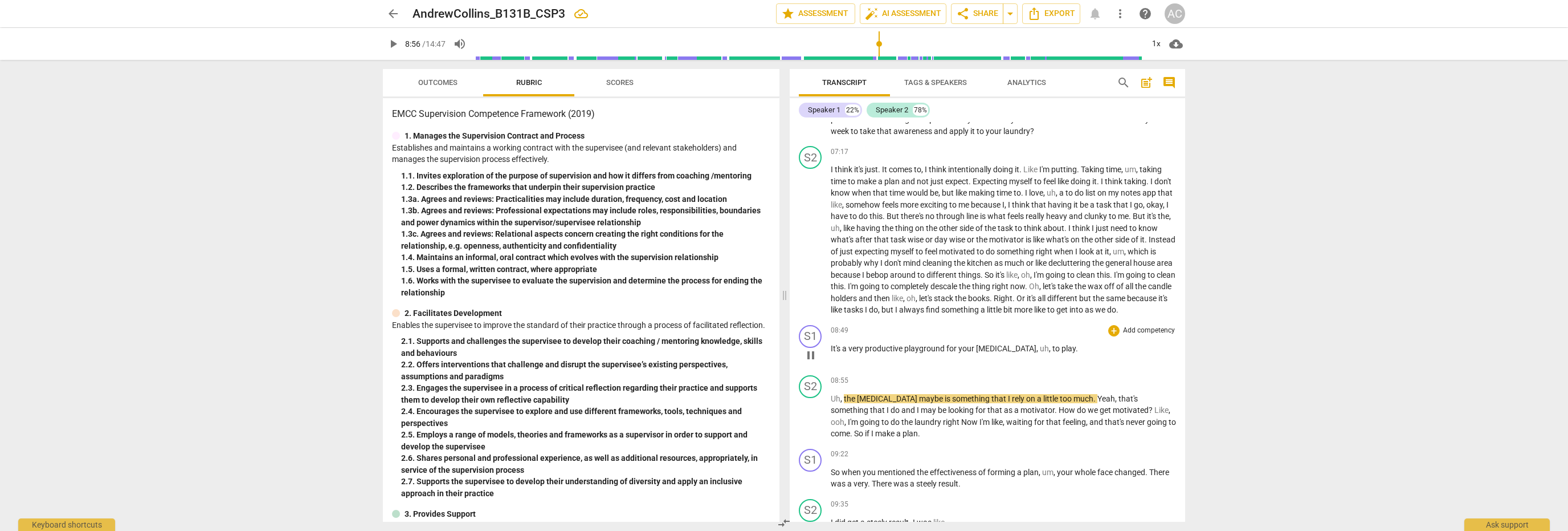
type input "536"
click at [1040, 353] on span "uh" at bounding box center [1045, 348] width 9 height 9
click at [1041, 355] on p "It's a very productive playground for your [MEDICAL_DATA] to play ." at bounding box center [1004, 349] width 345 height 12
click at [397, 48] on span "play_arrow" at bounding box center [393, 44] width 14 height 14
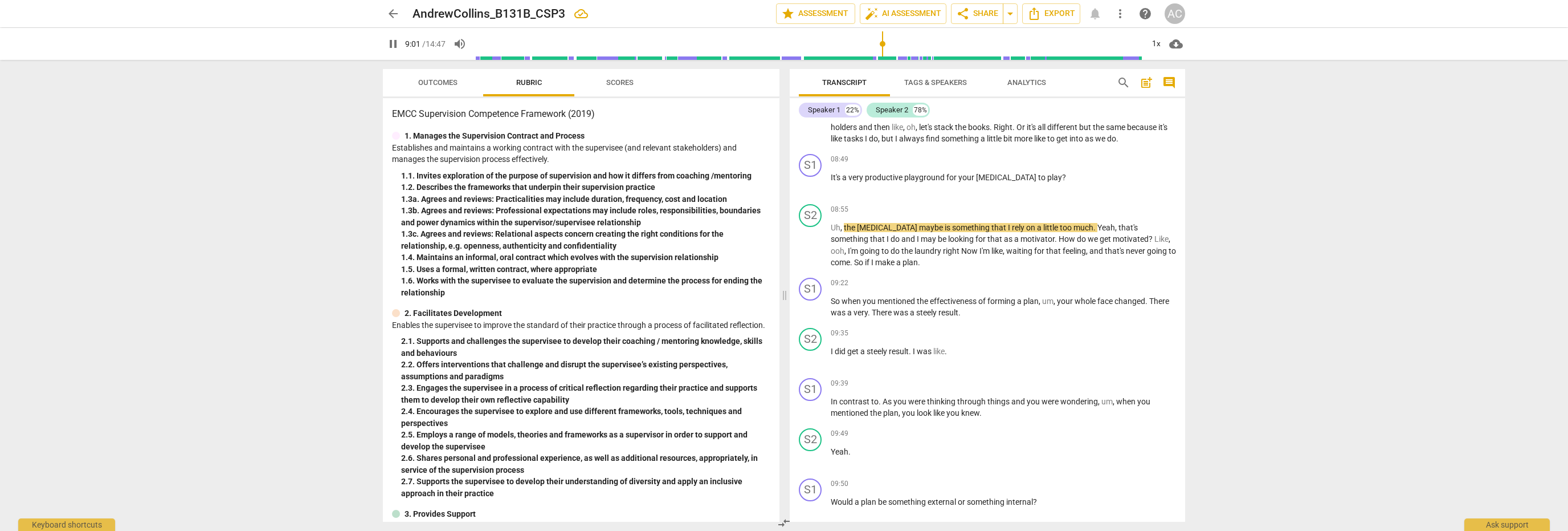
scroll to position [1540, 0]
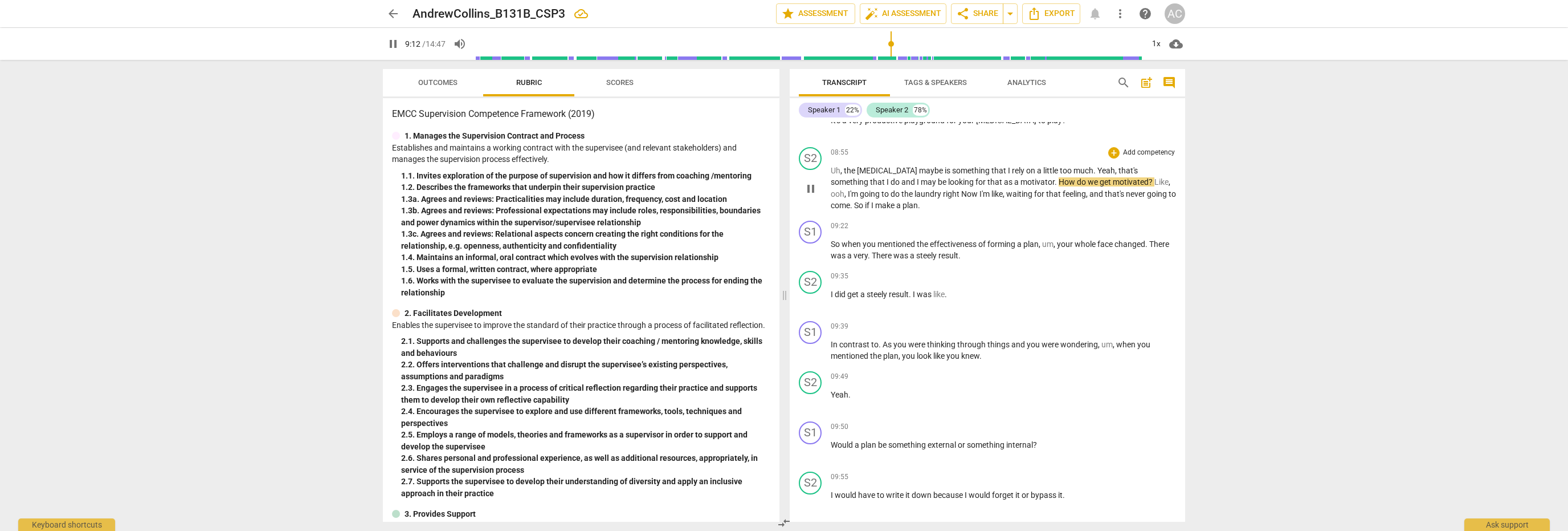
click at [902, 187] on span "and" at bounding box center [909, 182] width 15 height 9
type input "554"
click at [958, 260] on span "result" at bounding box center [948, 255] width 20 height 9
type input "578"
click at [949, 301] on p "I did get a steely result . I was like ." at bounding box center [1004, 294] width 345 height 12
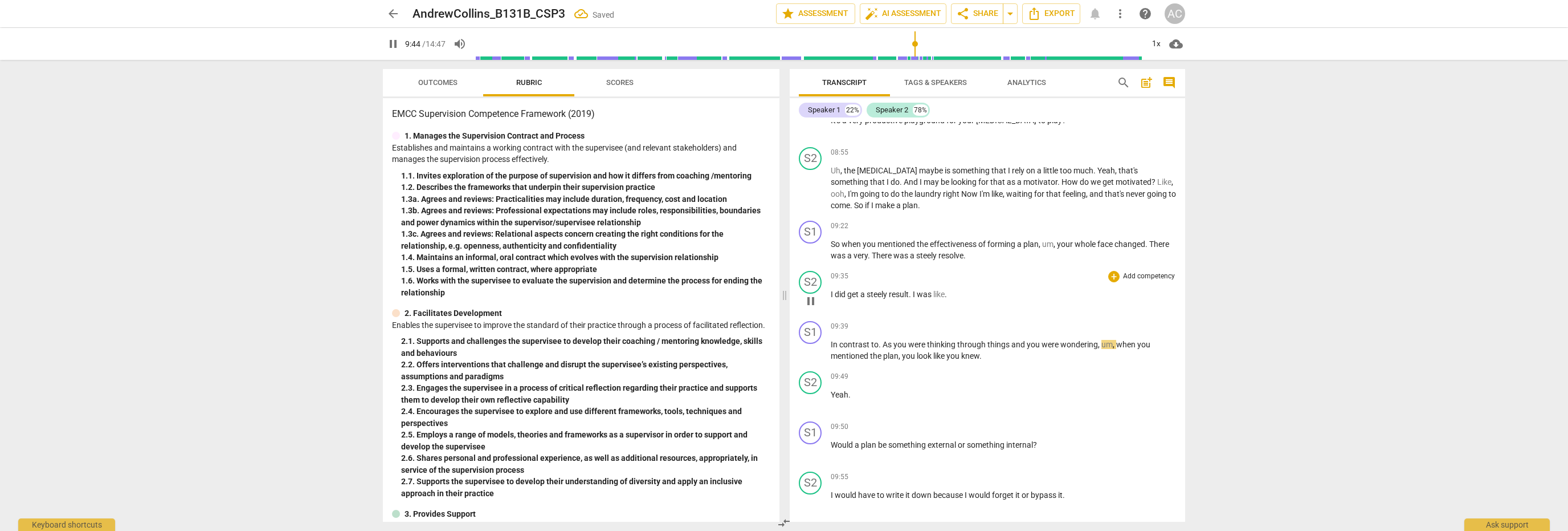
type input "585"
click at [910, 299] on span "." at bounding box center [911, 294] width 4 height 9
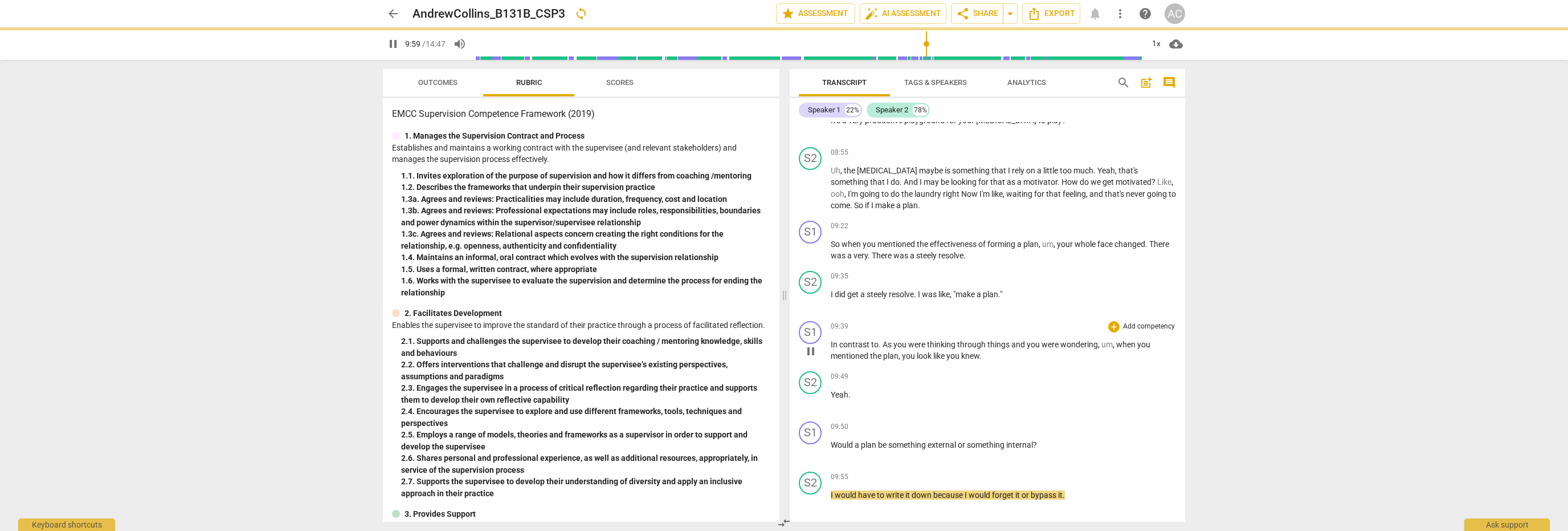
click at [950, 332] on div "09:39 + Add competency keyboard_arrow_right" at bounding box center [1004, 327] width 345 height 11
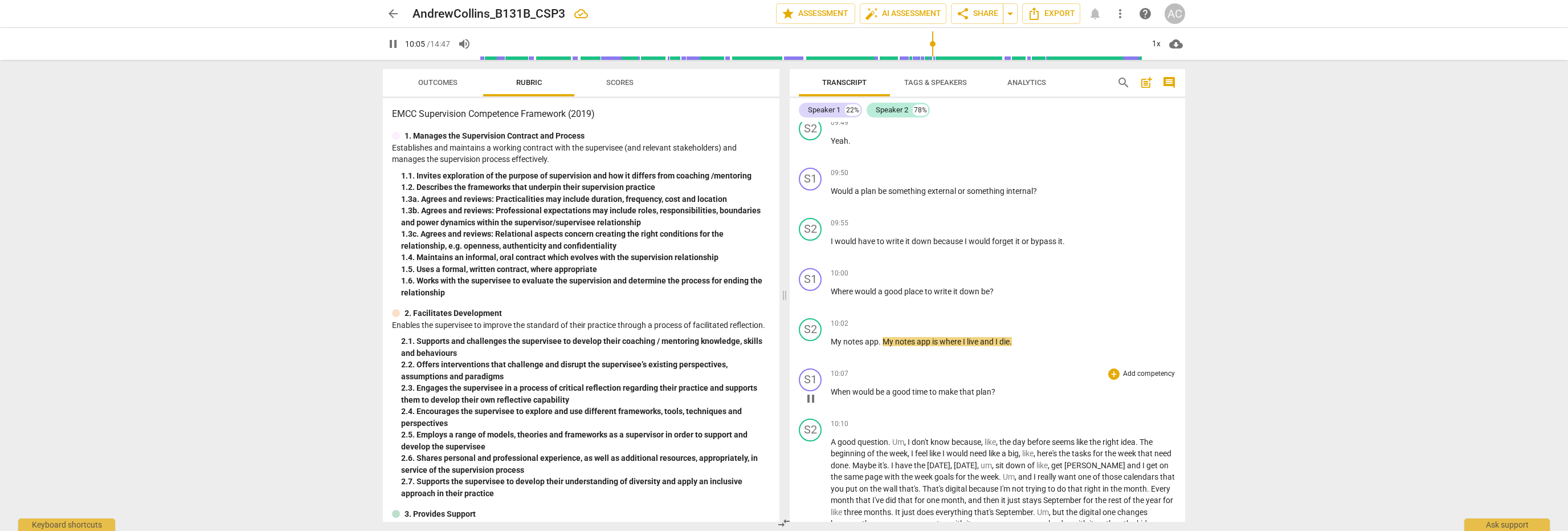
scroll to position [1679, 0]
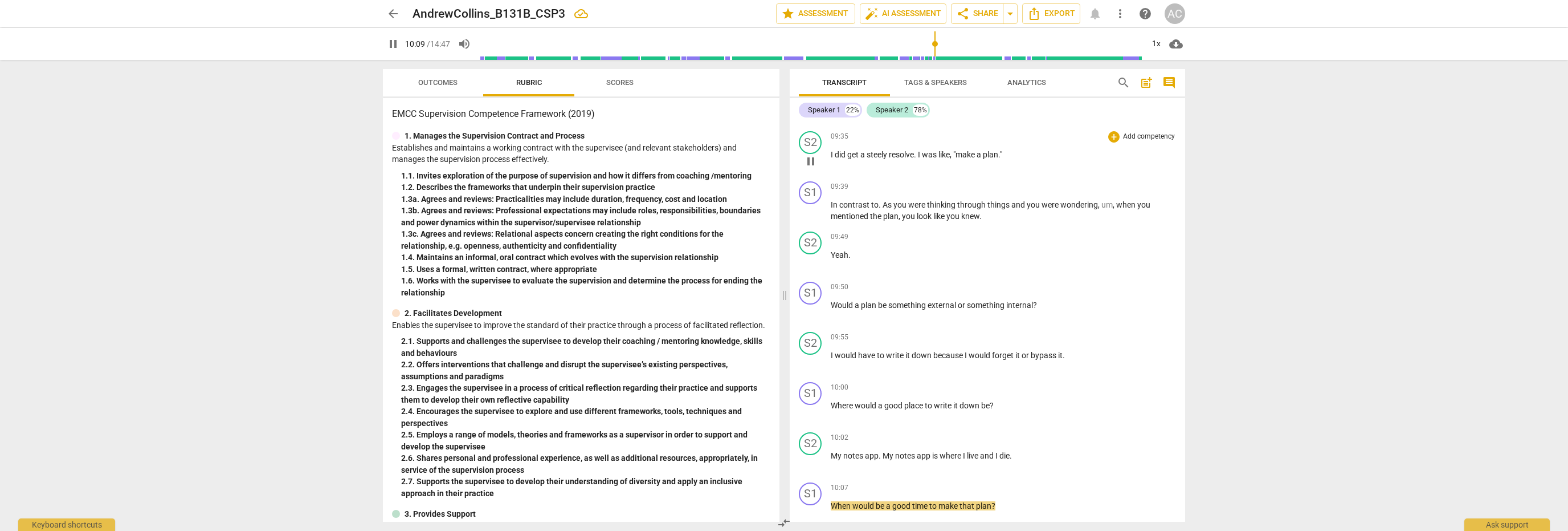
click at [811, 168] on span "pause" at bounding box center [811, 161] width 14 height 14
click at [811, 168] on span "play_arrow" at bounding box center [811, 161] width 14 height 14
click at [886, 208] on span "As" at bounding box center [888, 204] width 11 height 9
type input "588"
click at [932, 221] on span "look" at bounding box center [925, 216] width 16 height 9
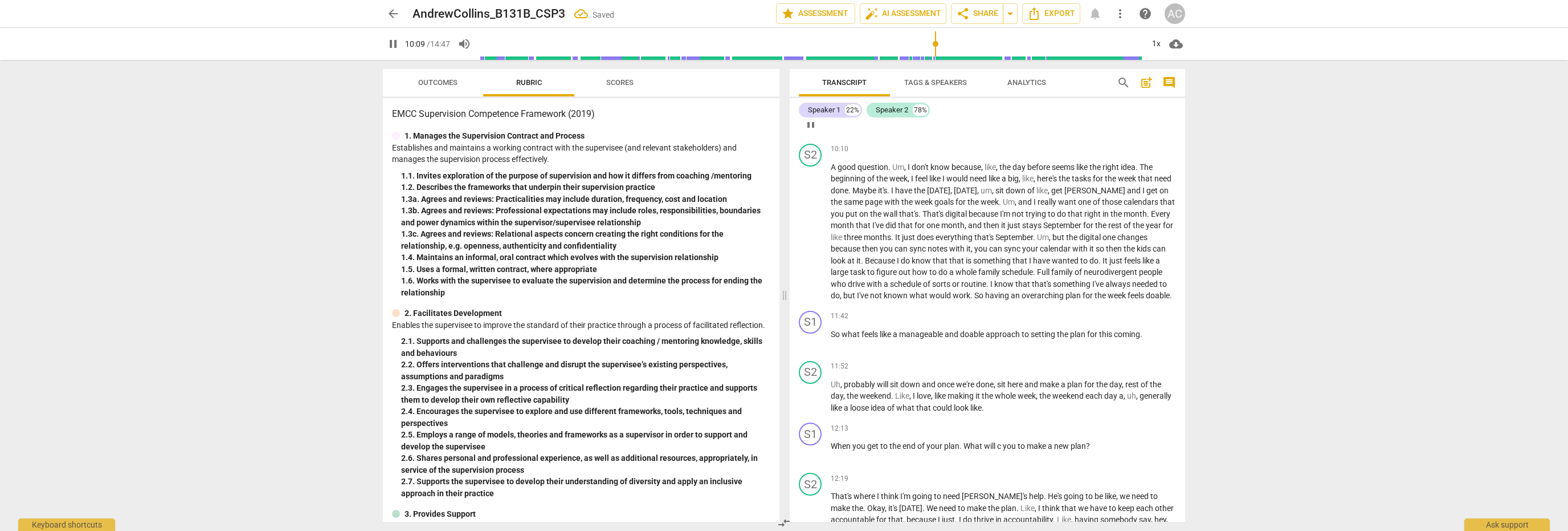
scroll to position [2078, 0]
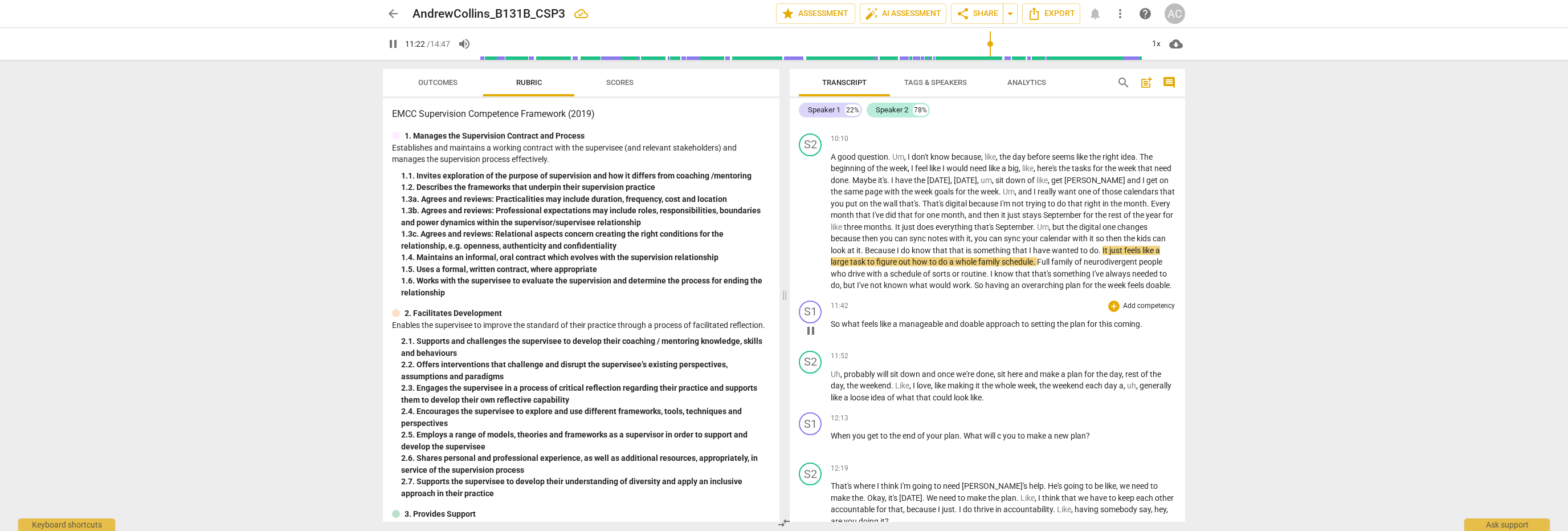
click at [1143, 328] on span "." at bounding box center [1141, 324] width 2 height 9
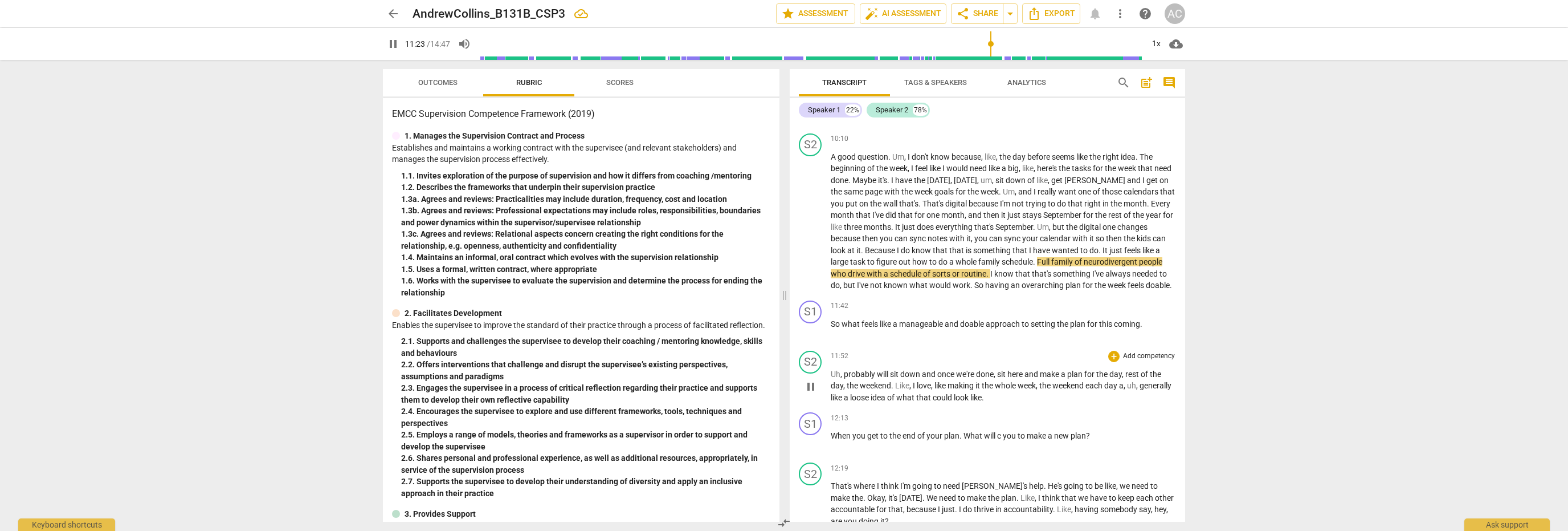
type input "684"
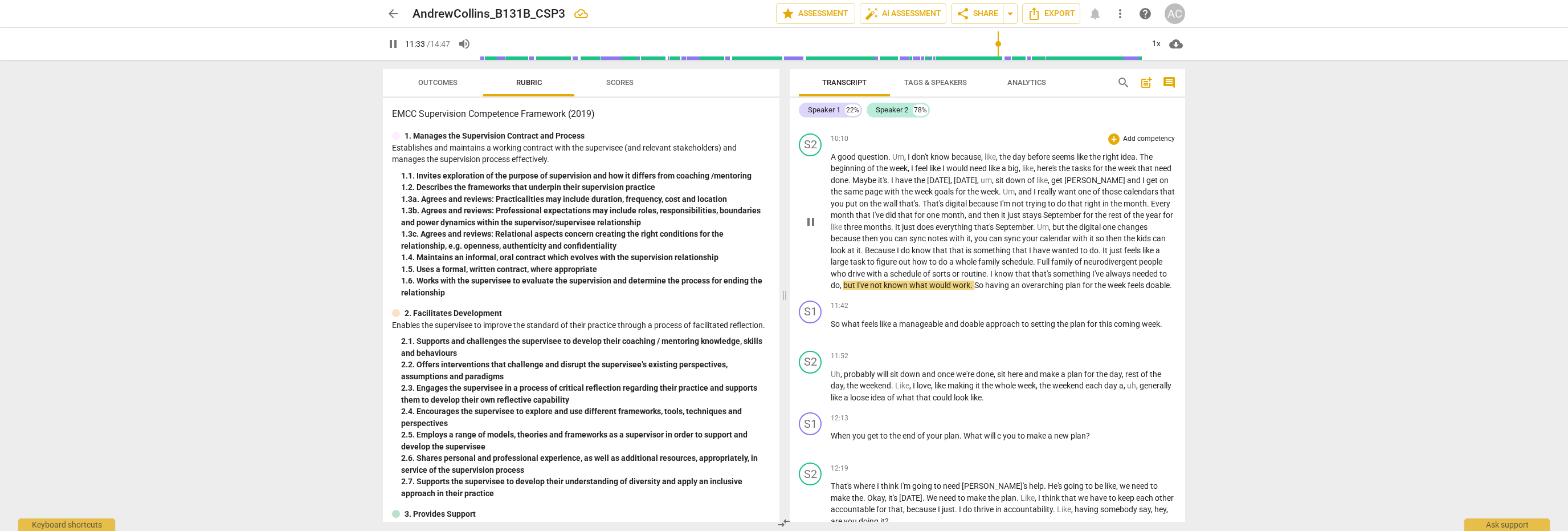
click at [1051, 266] on span "Full" at bounding box center [1045, 262] width 15 height 9
type input "695"
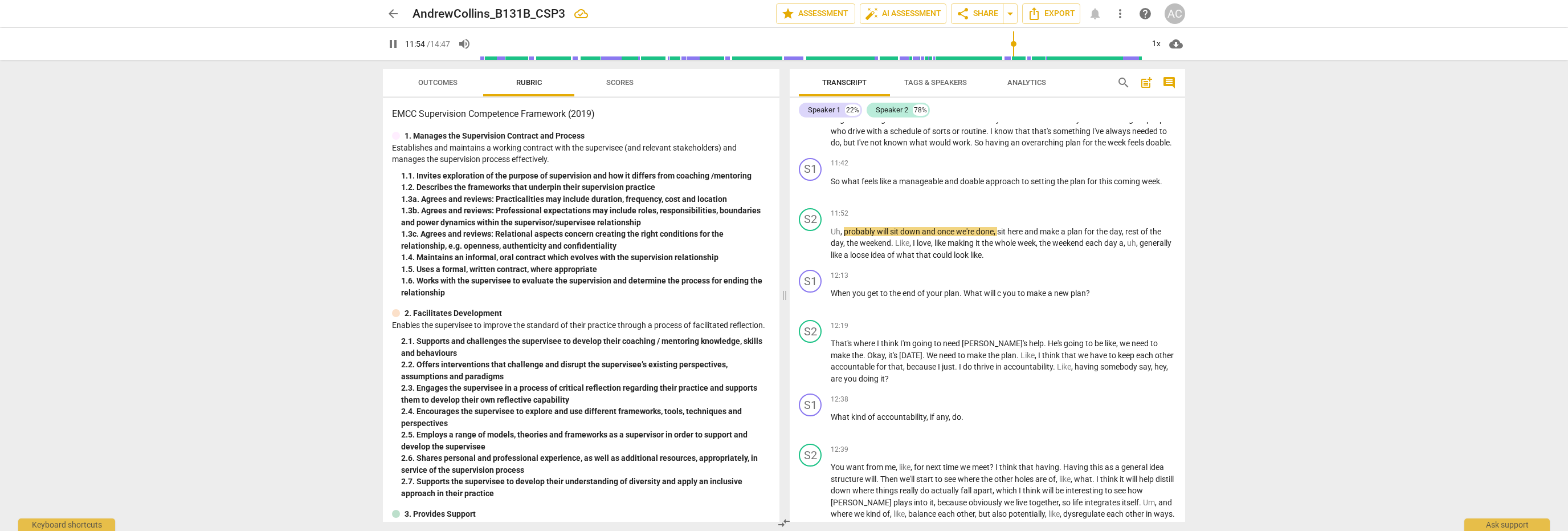
scroll to position [2307, 0]
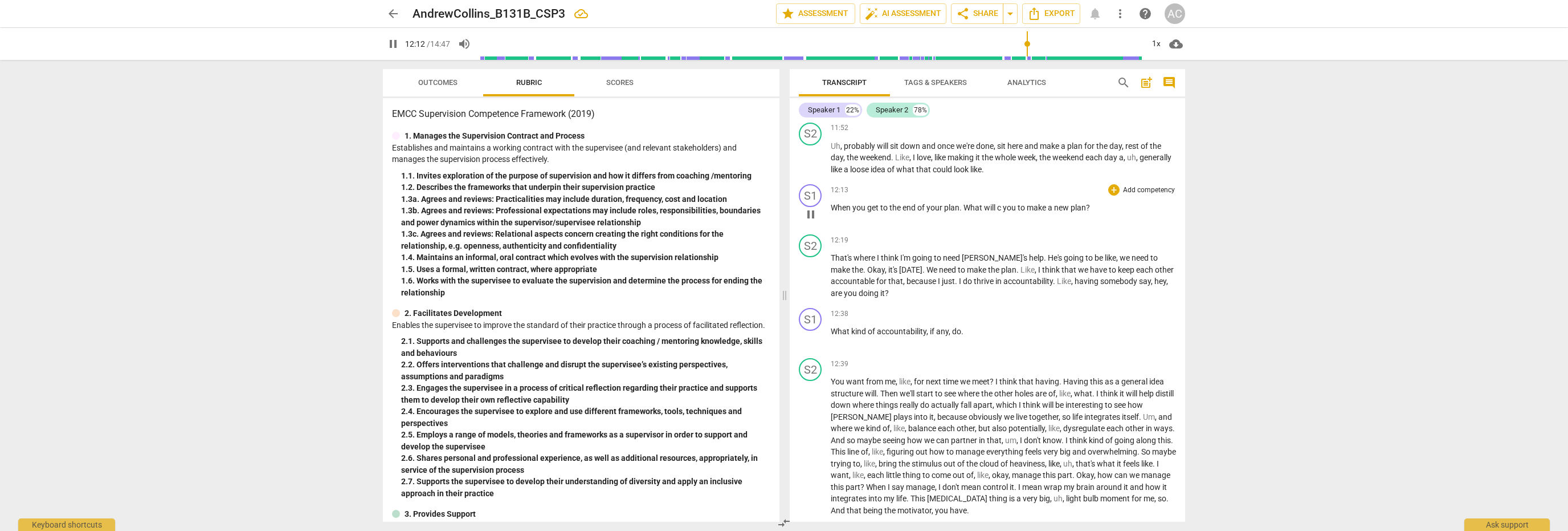
click at [1001, 212] on span "c" at bounding box center [1000, 208] width 6 height 9
type input "738"
click at [959, 336] on span "do" at bounding box center [957, 331] width 9 height 9
type input "762"
click at [900, 386] on span "like" at bounding box center [904, 381] width 11 height 9
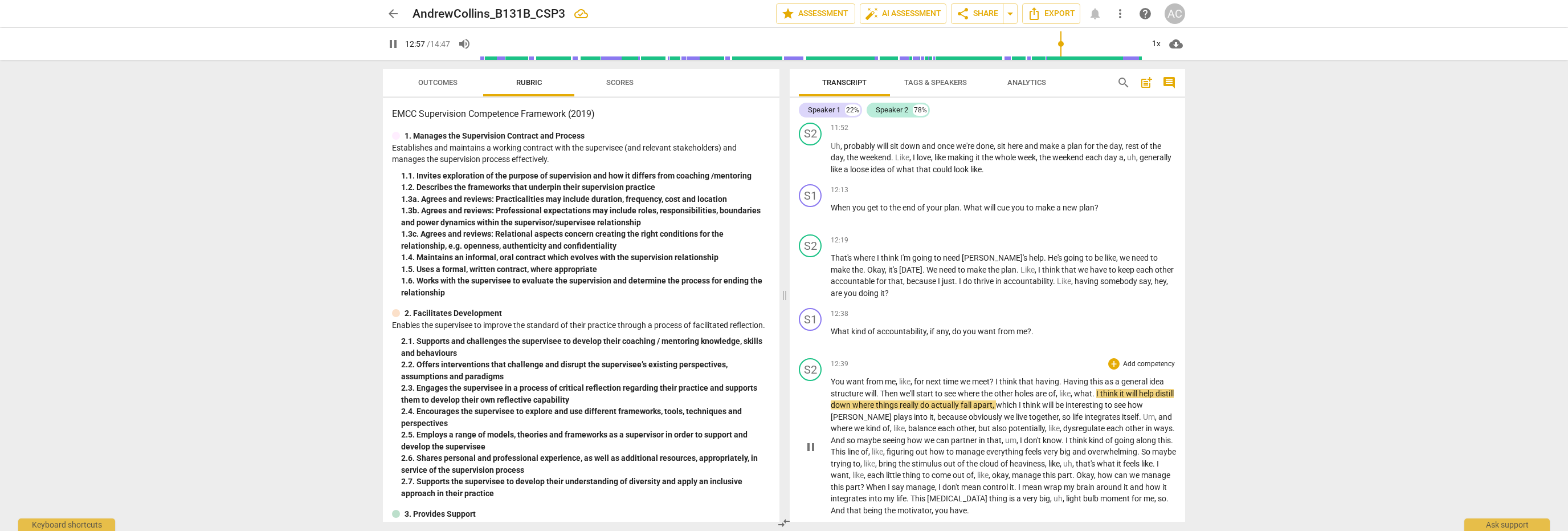
type input "778"
click at [953, 398] on span "holes" at bounding box center [956, 394] width 20 height 9
click at [979, 398] on span "are" at bounding box center [973, 394] width 13 height 9
click at [894, 386] on span "time" at bounding box center [886, 381] width 17 height 9
click at [832, 386] on font "L" at bounding box center [833, 381] width 5 height 9
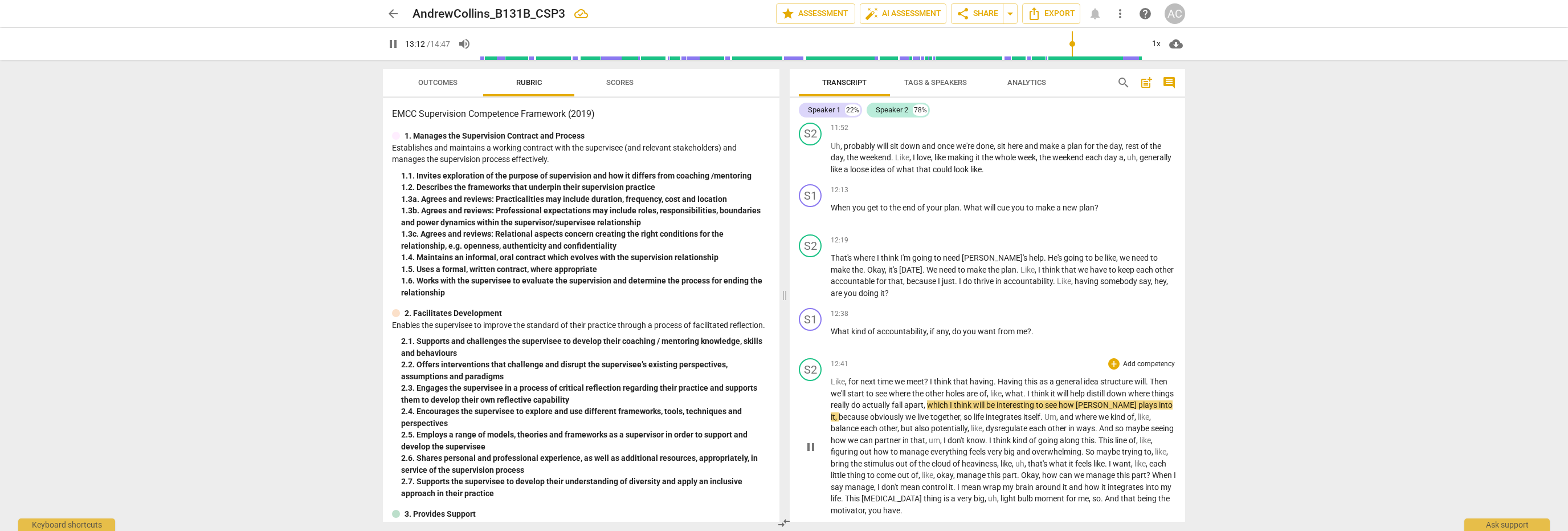
click at [898, 398] on span "where" at bounding box center [900, 394] width 23 height 9
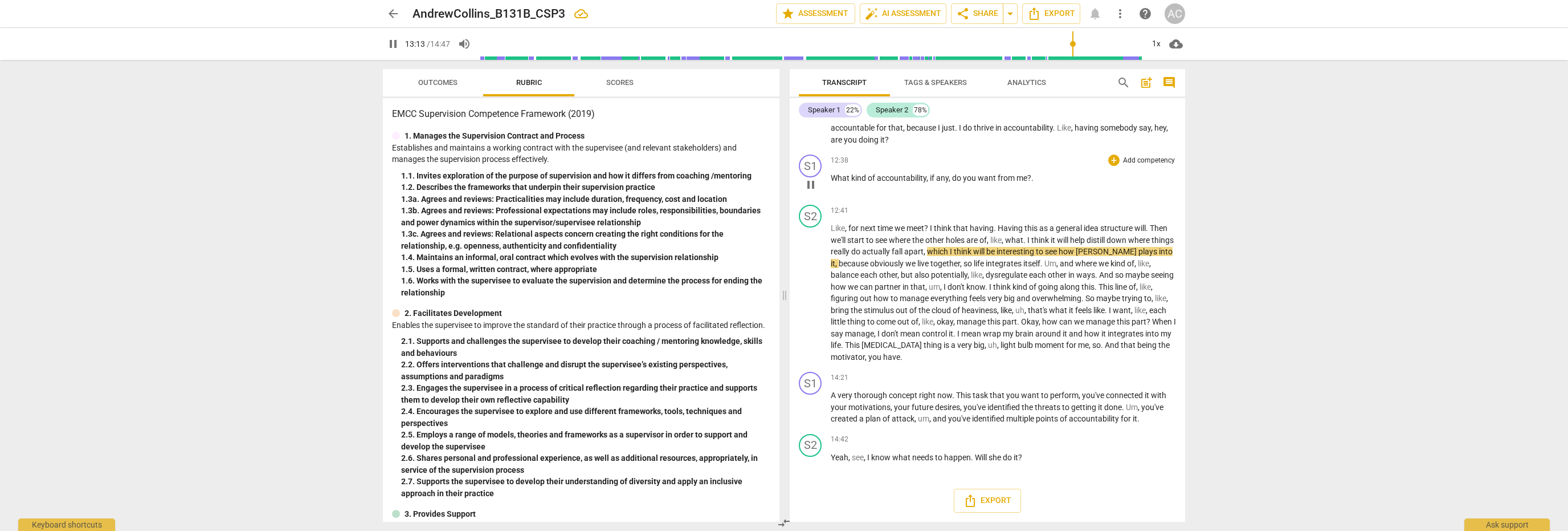
scroll to position [2475, 0]
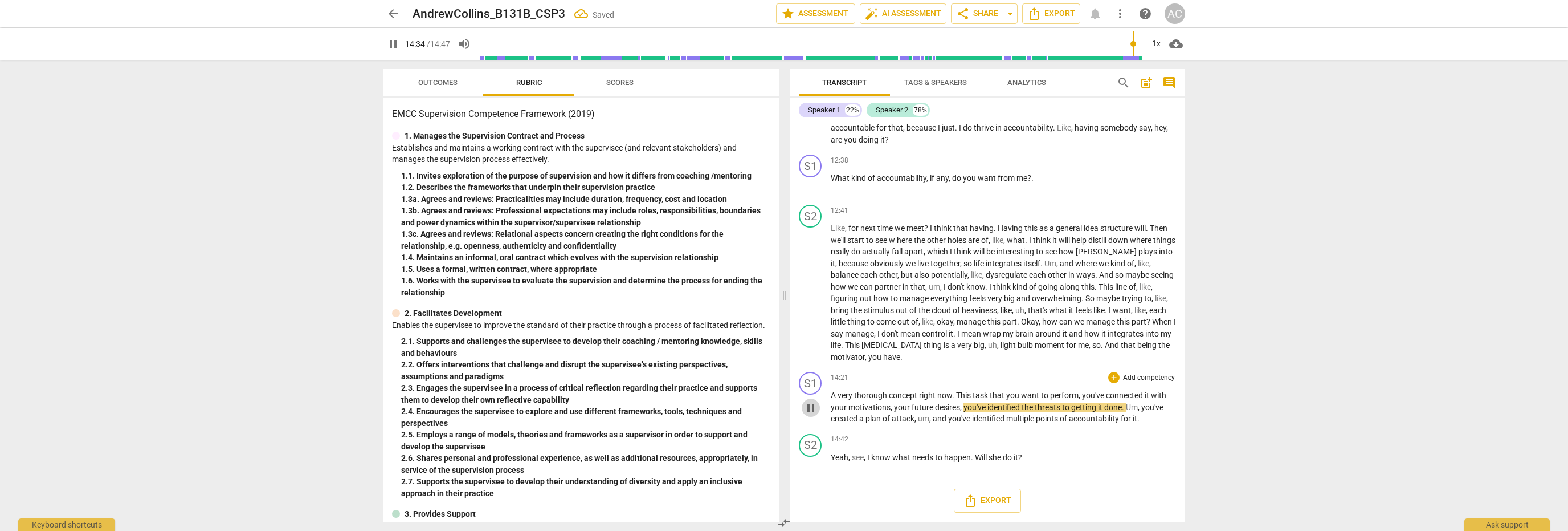
click at [812, 409] on span "pause" at bounding box center [811, 408] width 14 height 14
type input "874"
click at [900, 358] on span "have" at bounding box center [892, 357] width 17 height 9
click at [834, 397] on span "A" at bounding box center [834, 395] width 7 height 9
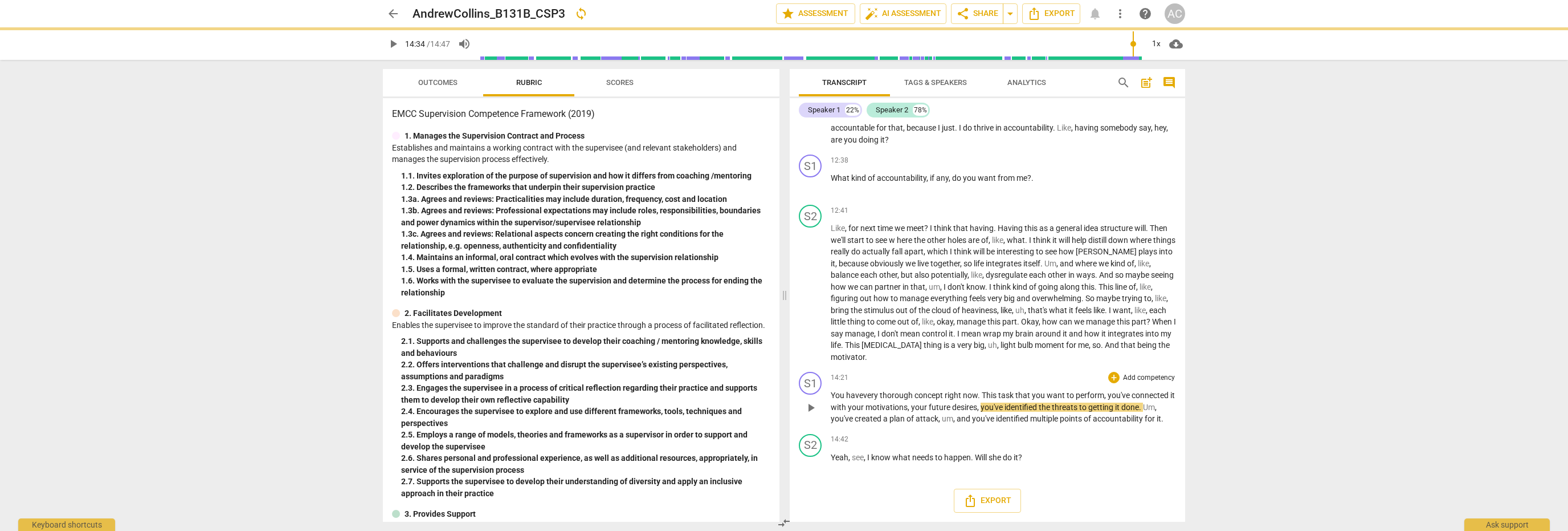
click at [814, 405] on span "play_arrow" at bounding box center [811, 408] width 14 height 14
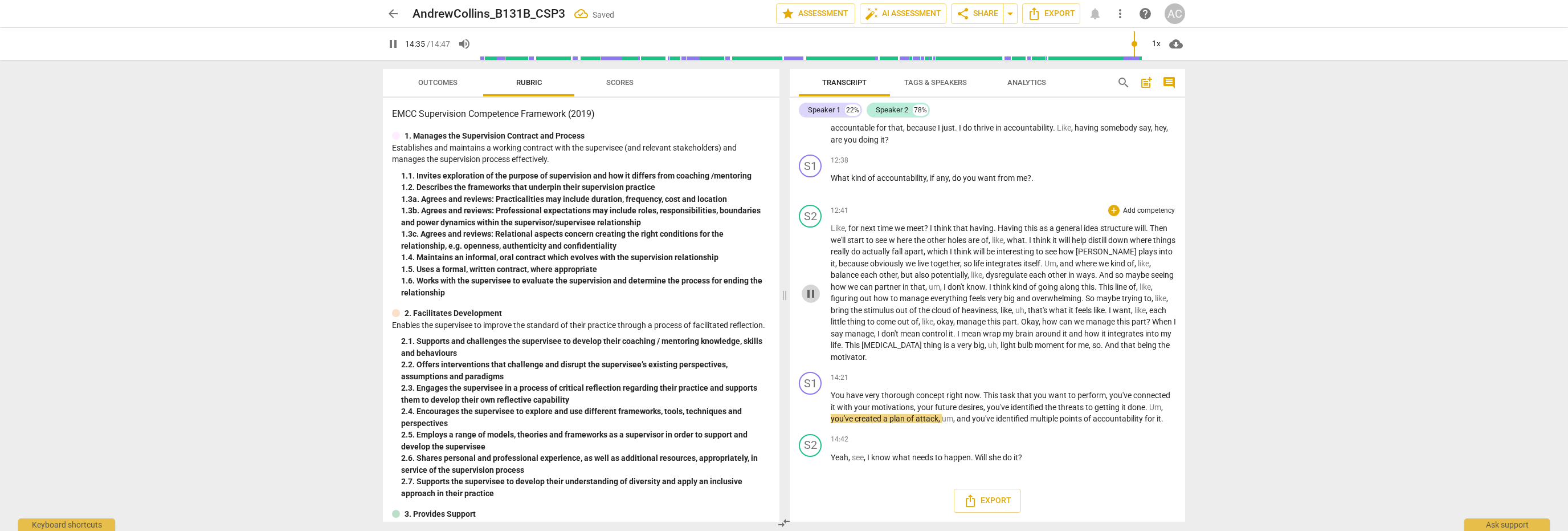
click at [811, 295] on span "pause" at bounding box center [811, 294] width 14 height 14
click at [811, 295] on span "play_arrow" at bounding box center [811, 294] width 14 height 14
click at [810, 408] on span "pause" at bounding box center [811, 408] width 14 height 14
click at [810, 408] on span "play_arrow" at bounding box center [811, 408] width 14 height 14
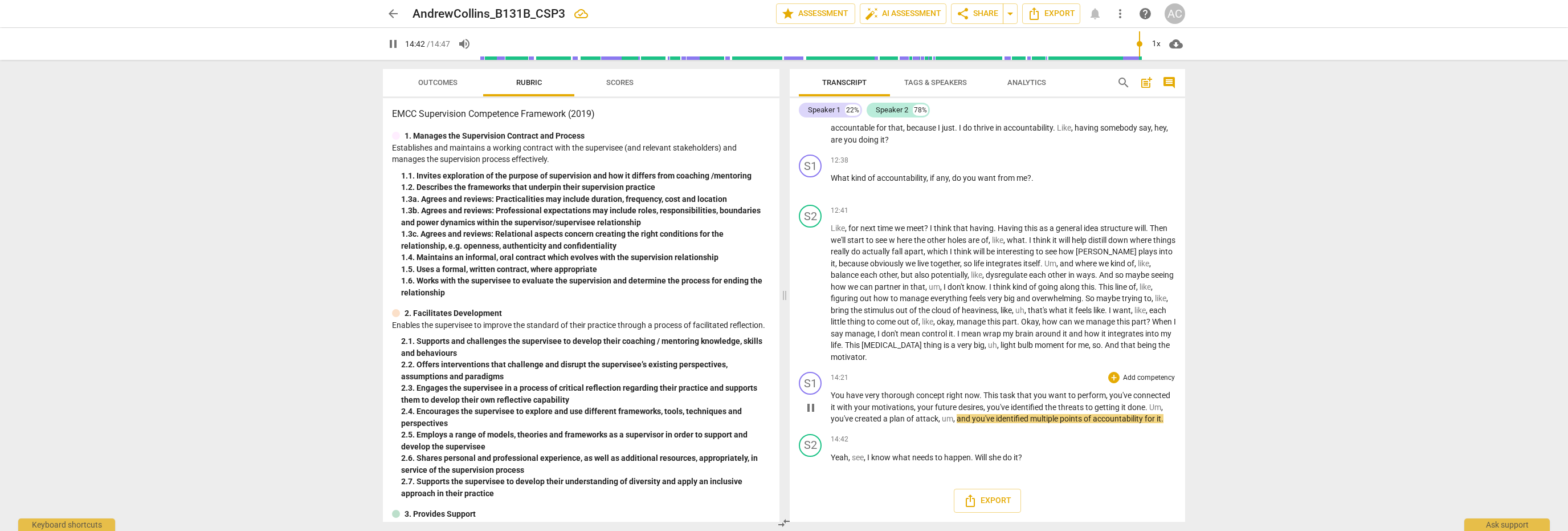
click at [954, 421] on span "," at bounding box center [954, 419] width 3 height 9
type input "884"
type input "887"
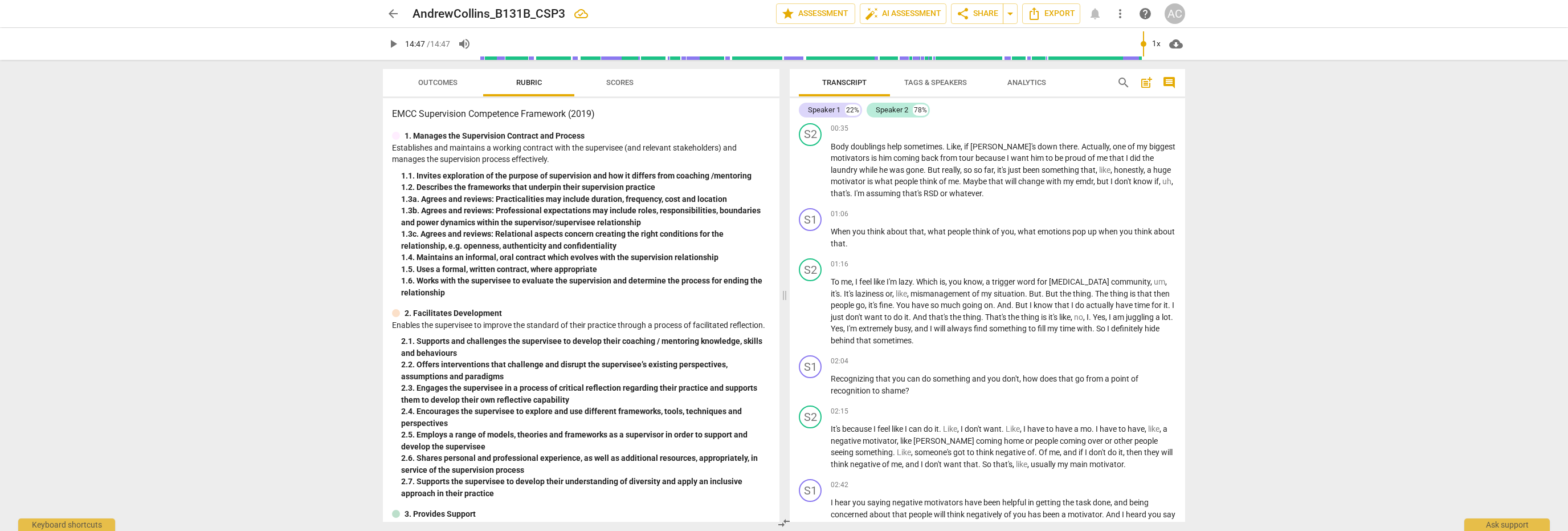
scroll to position [0, 0]
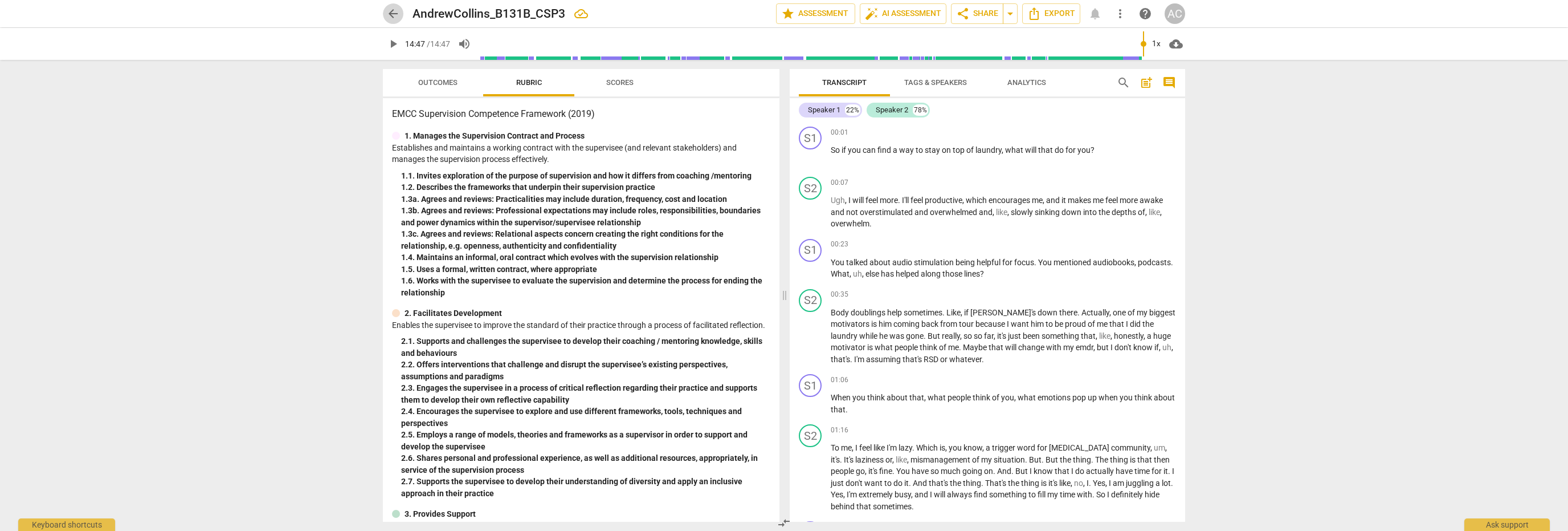
click at [395, 15] on span "arrow_back" at bounding box center [393, 13] width 14 height 14
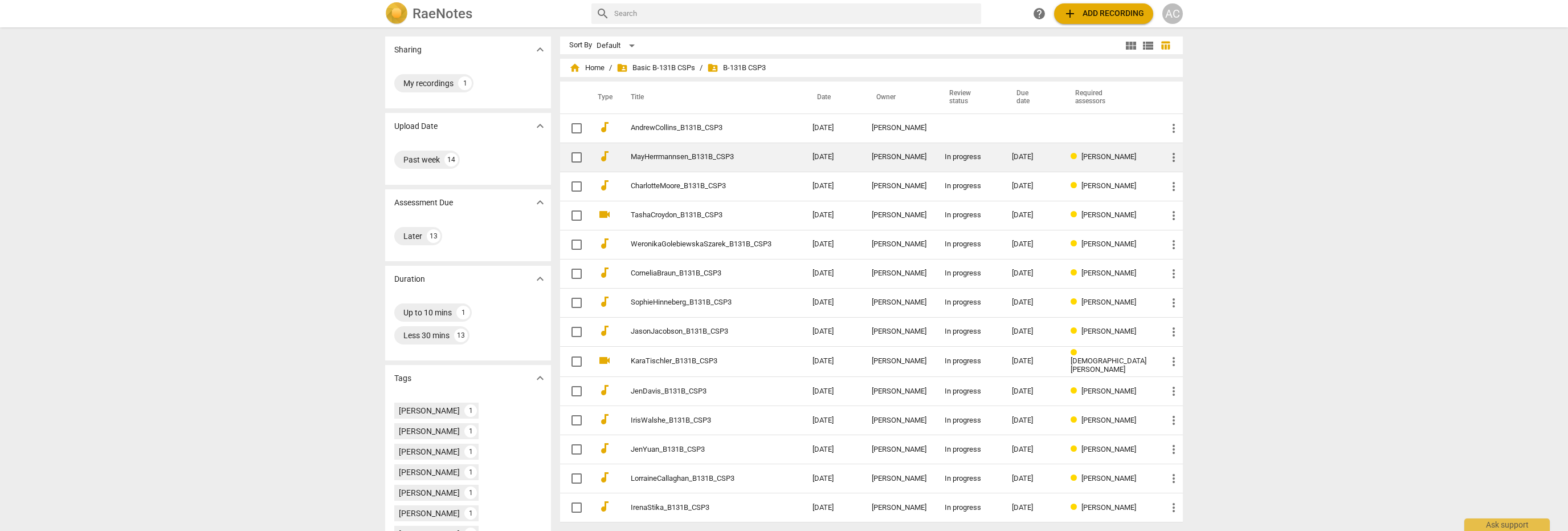
click at [699, 164] on td "MayHerrmannsen_B131B_CSP3" at bounding box center [710, 157] width 187 height 29
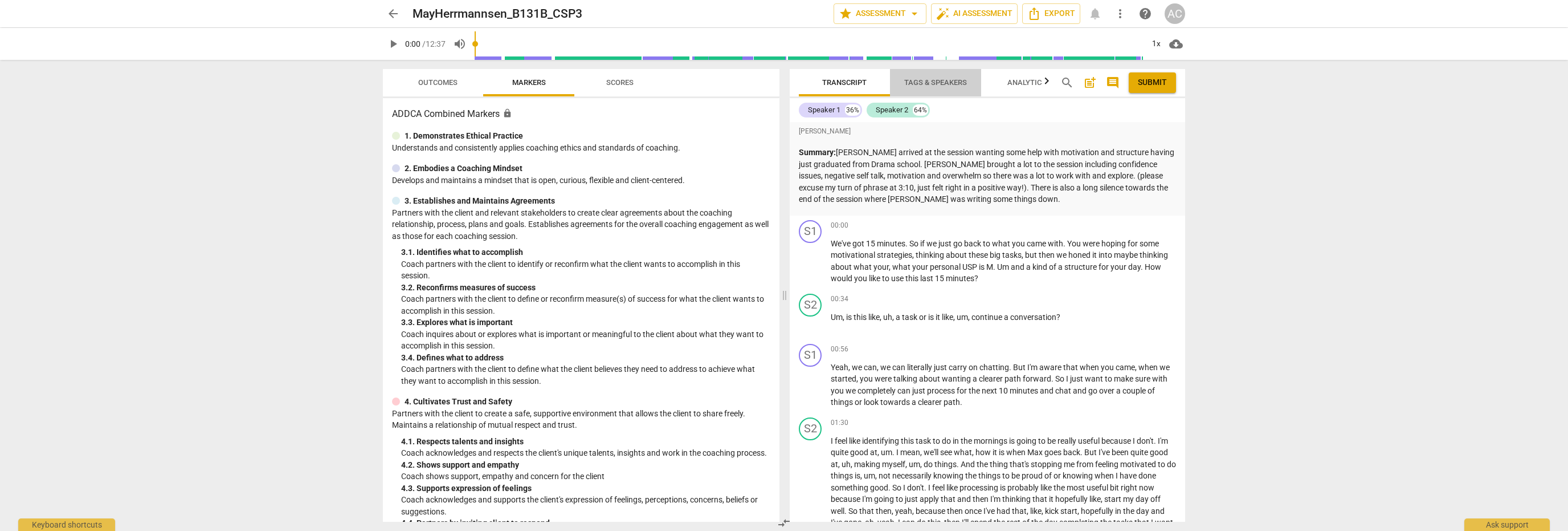
click at [950, 86] on span "Tags & Speakers" at bounding box center [935, 82] width 63 height 9
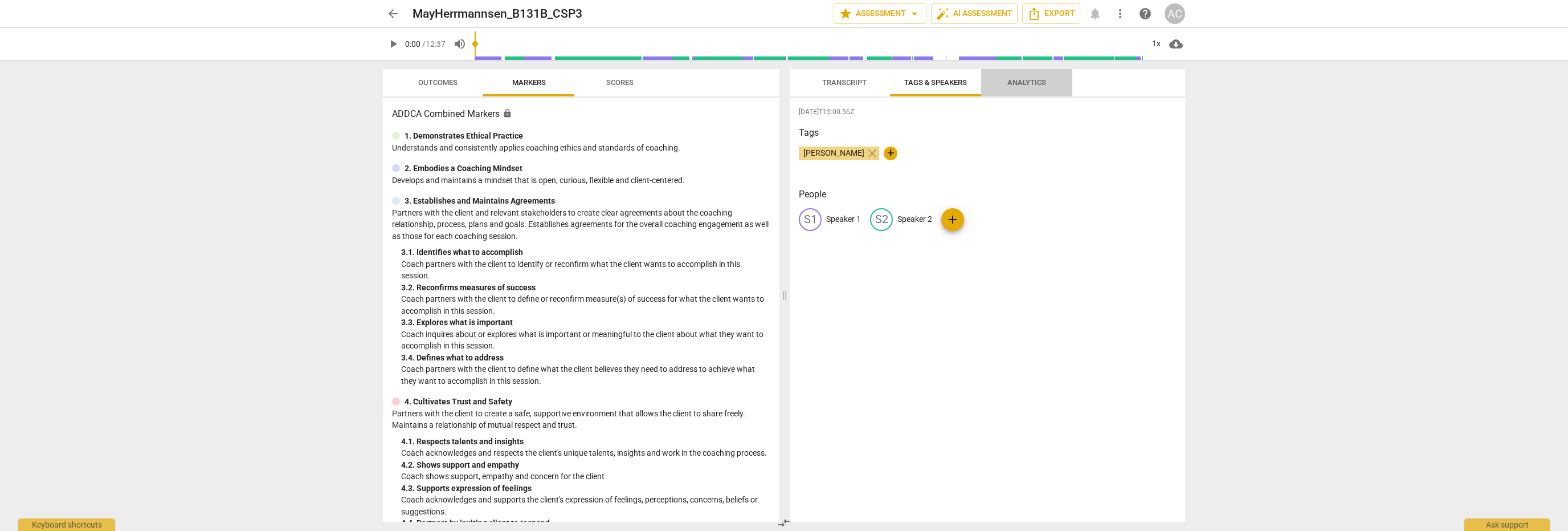
click at [1030, 77] on span "Analytics" at bounding box center [1027, 82] width 66 height 15
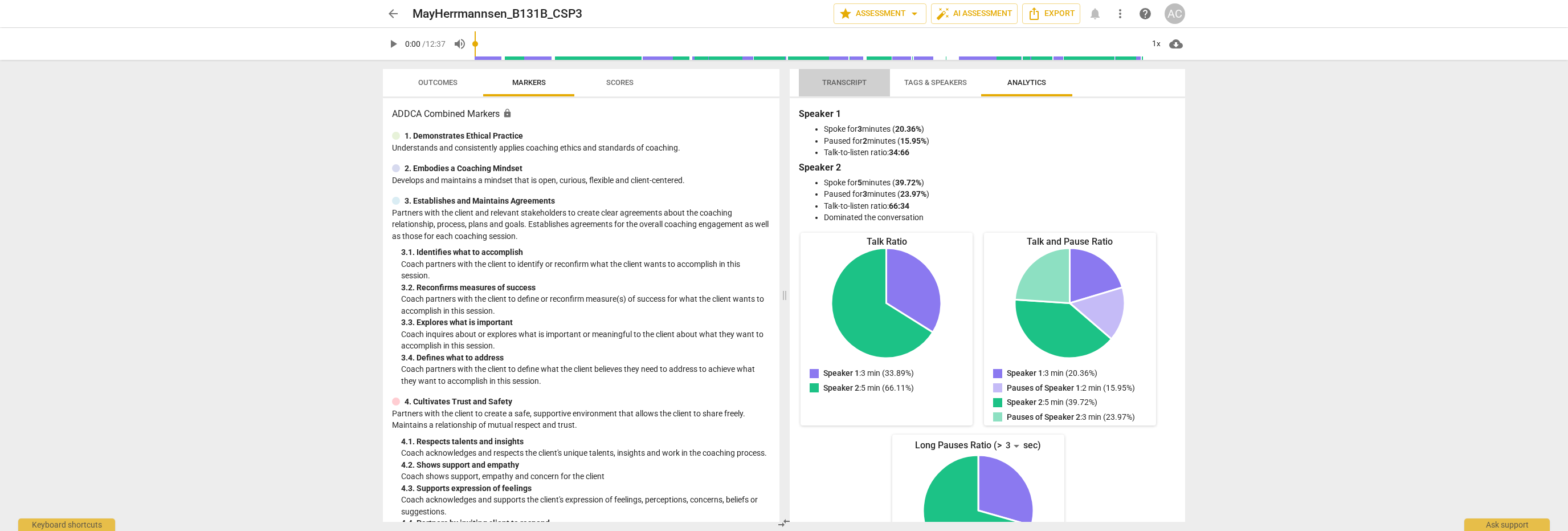
click at [844, 79] on span "Transcript" at bounding box center [844, 82] width 44 height 9
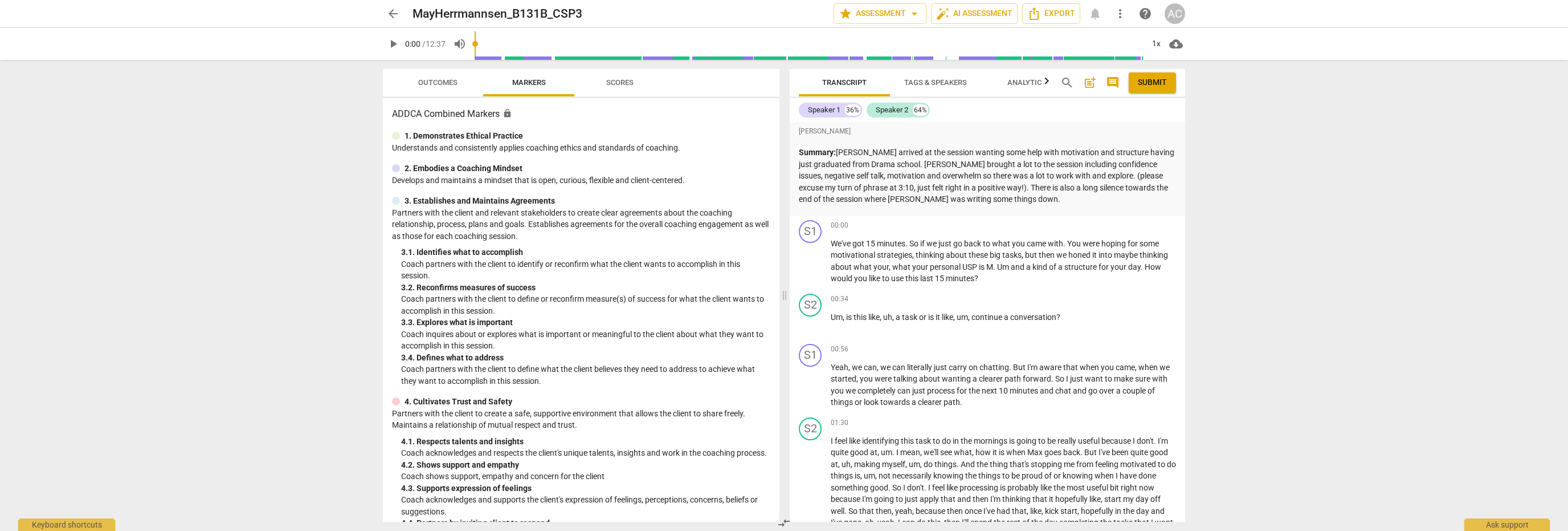
click at [397, 14] on span "arrow_back" at bounding box center [393, 13] width 14 height 14
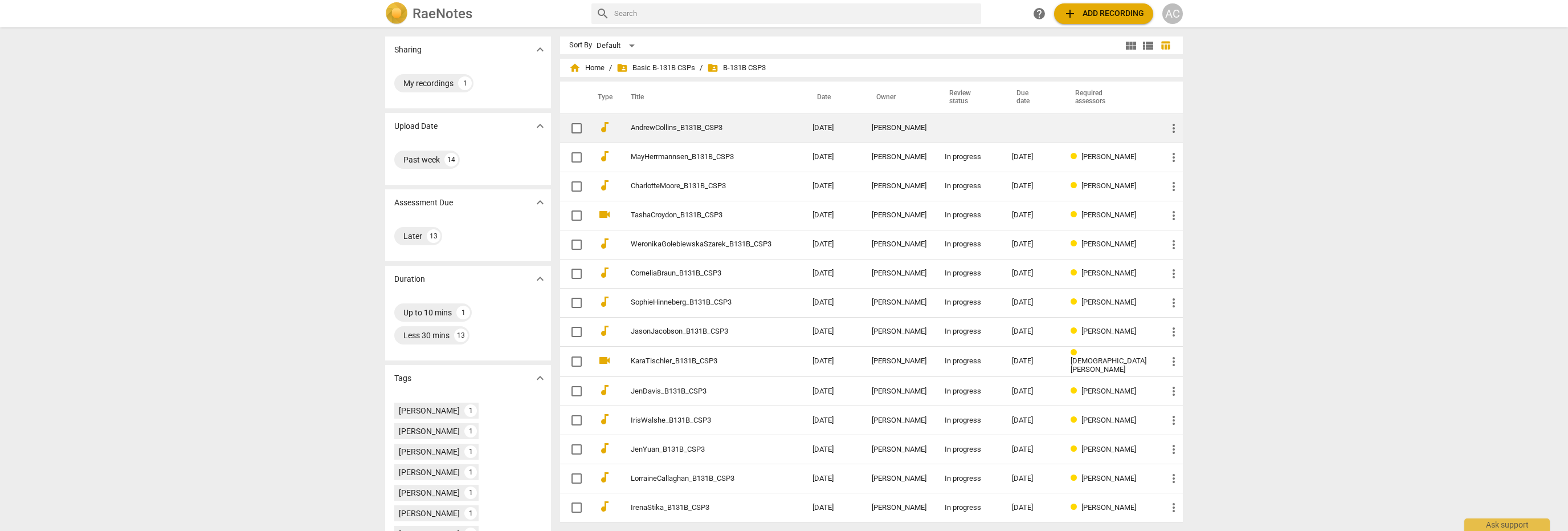
click at [725, 124] on link "AndrewCollins_B131B_CSP3" at bounding box center [701, 128] width 141 height 9
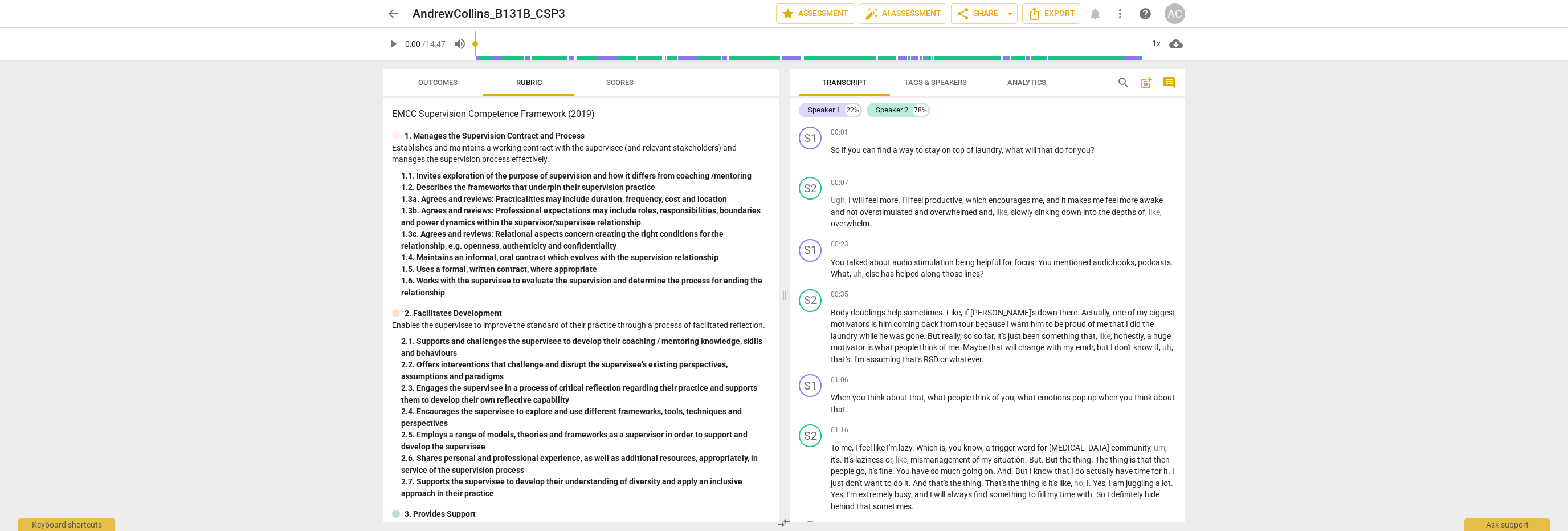
click at [392, 11] on span "arrow_back" at bounding box center [393, 13] width 14 height 14
